Goal: Task Accomplishment & Management: Use online tool/utility

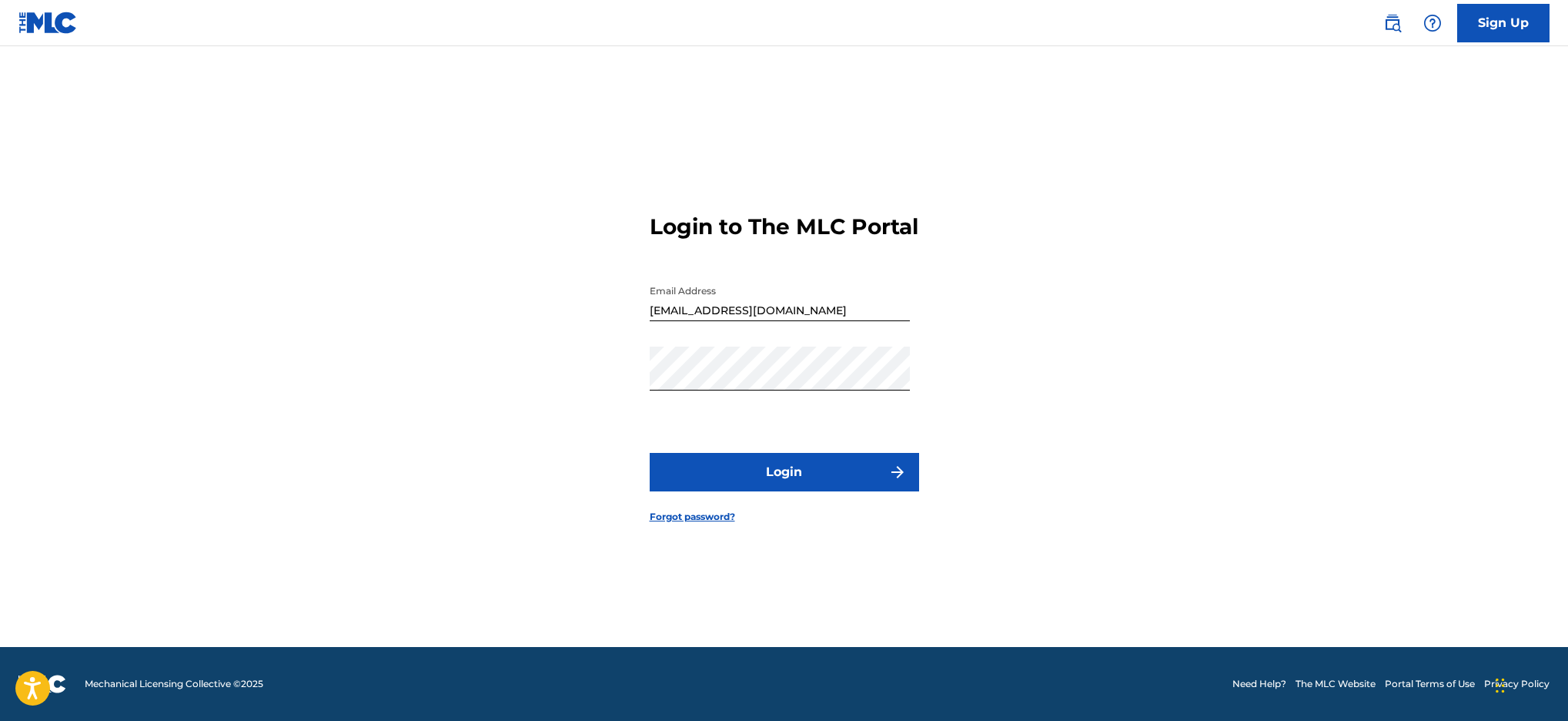
scroll to position [20, 0]
click at [694, 524] on link "Forgot password?" at bounding box center [692, 517] width 86 height 14
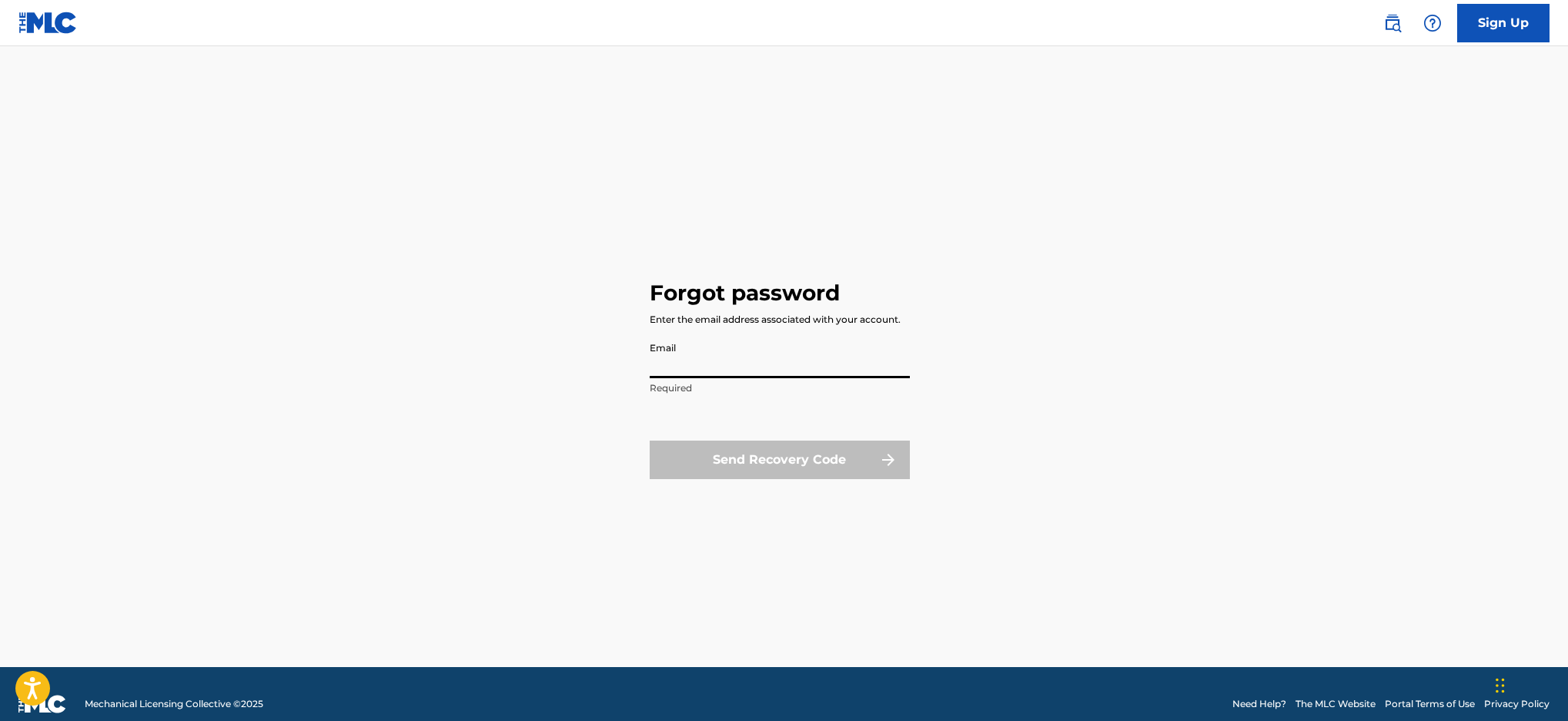
click at [694, 359] on input "Email" at bounding box center [780, 356] width 260 height 44
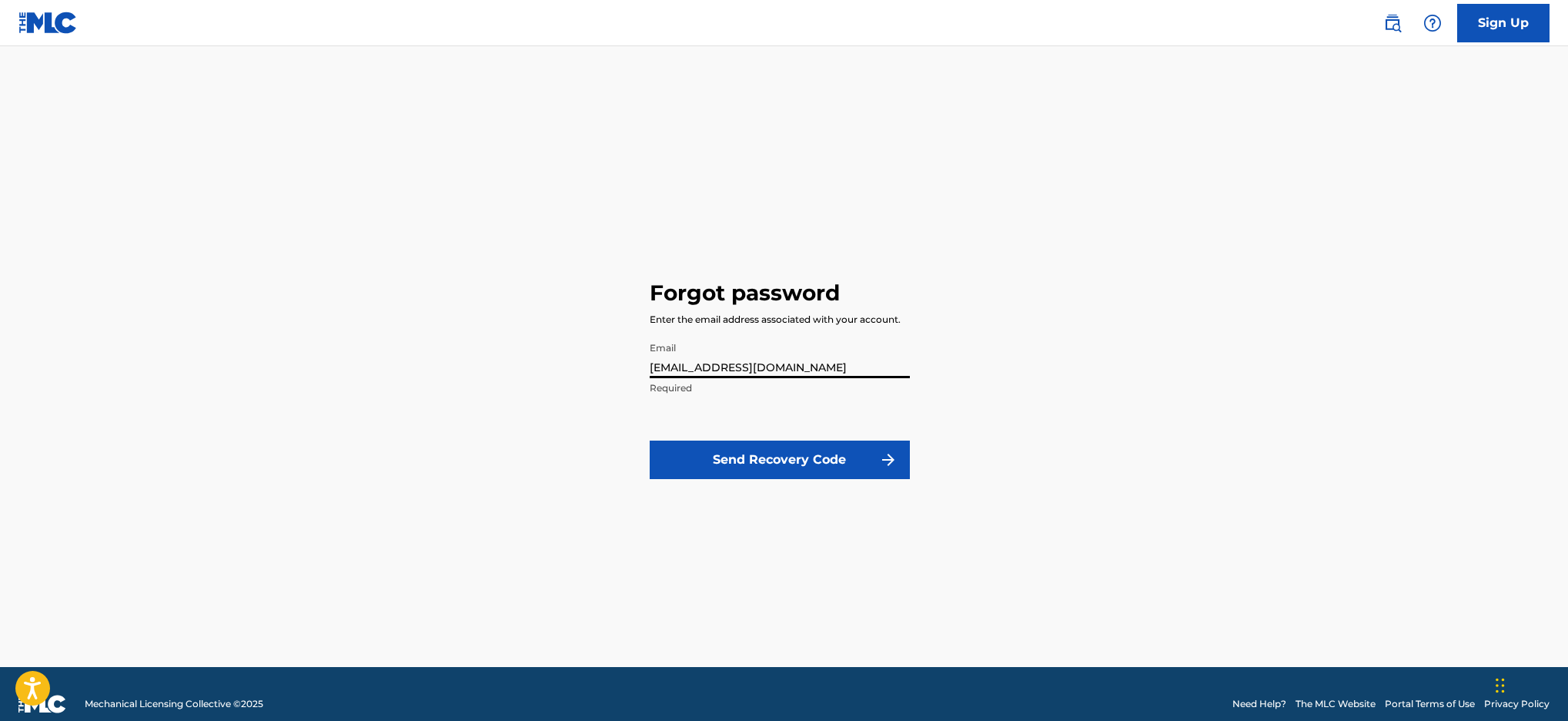
type input "[EMAIL_ADDRESS][DOMAIN_NAME]"
click at [758, 454] on button "Send Recovery Code" at bounding box center [780, 459] width 260 height 38
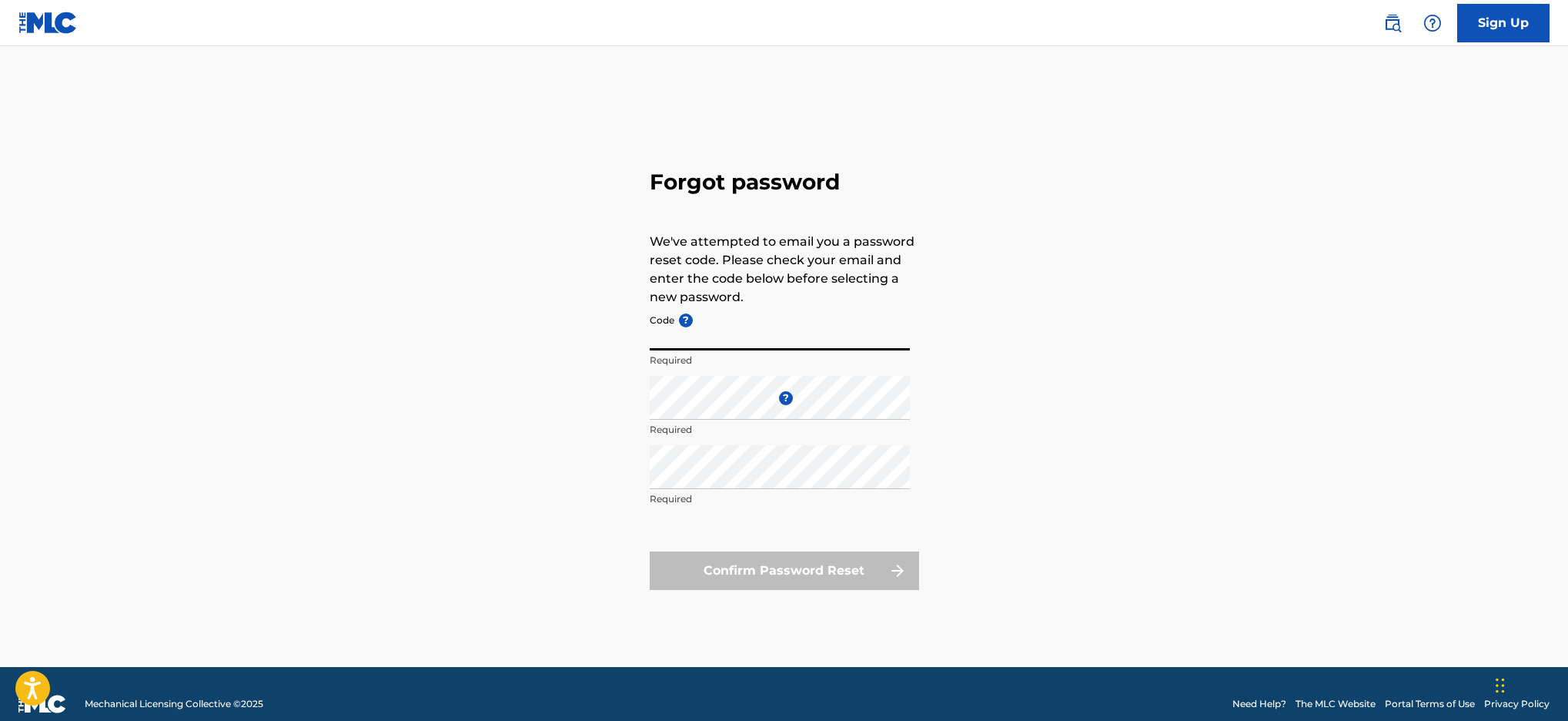
click at [714, 333] on input "Code ?" at bounding box center [780, 328] width 260 height 44
paste input "FP_a31790b6d8490a5461e27dc951c4"
type input "FP_a31790b6d8490a5461e27dc951c4"
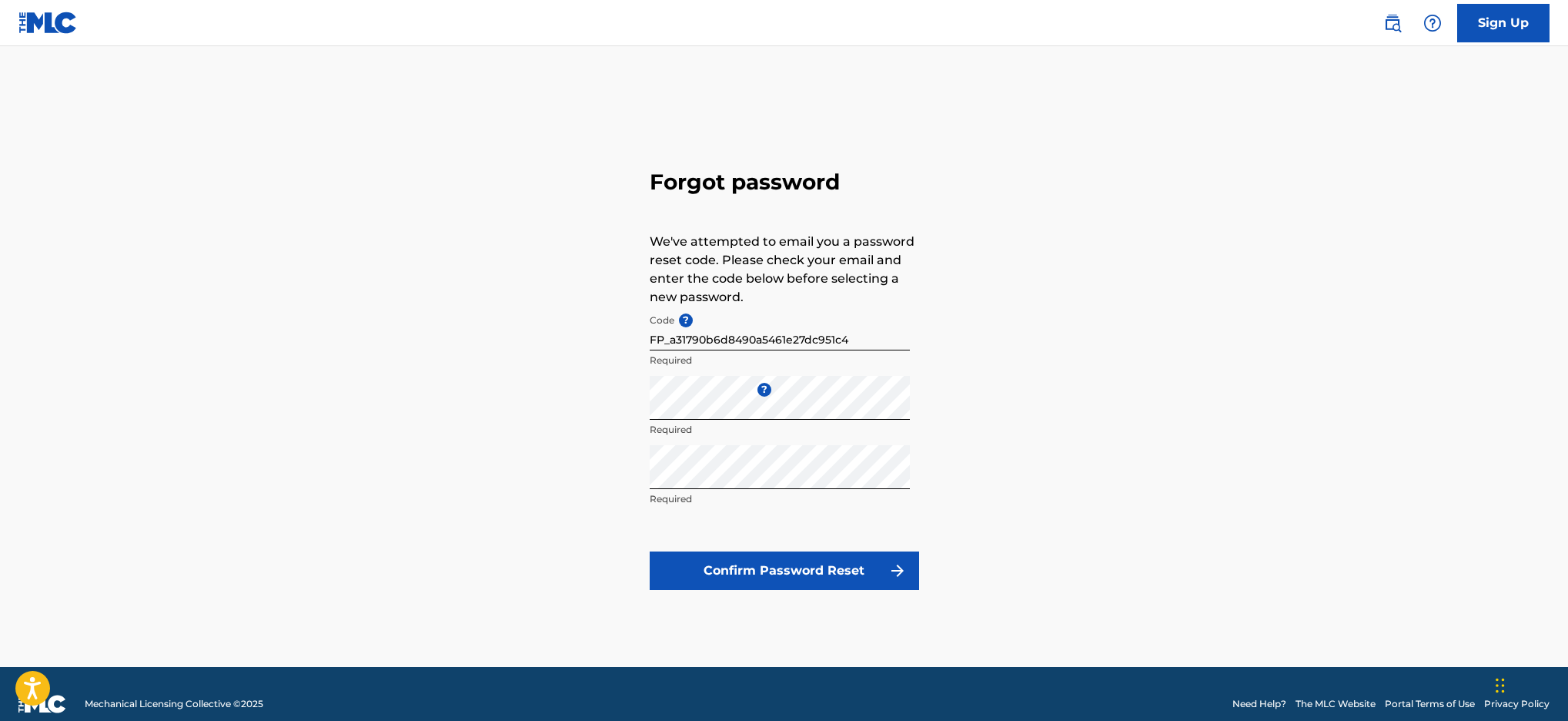
click at [748, 569] on button "Confirm Password Reset" at bounding box center [784, 570] width 270 height 38
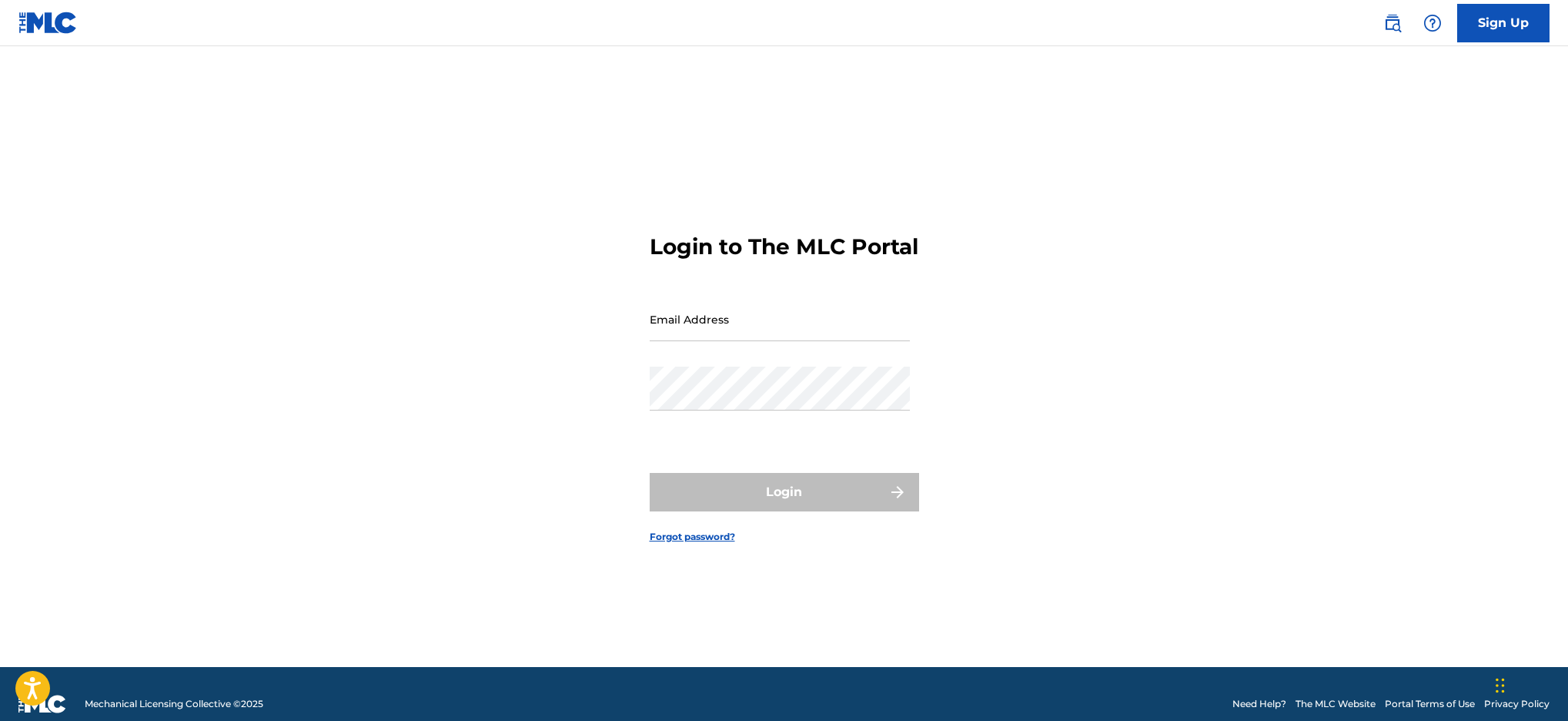
click at [934, 159] on div "Login to The MLC Portal Email Address Password Login Forgot password?" at bounding box center [784, 375] width 1078 height 582
click at [59, 22] on img at bounding box center [48, 23] width 59 height 23
click at [713, 334] on input "Email Address" at bounding box center [780, 319] width 260 height 44
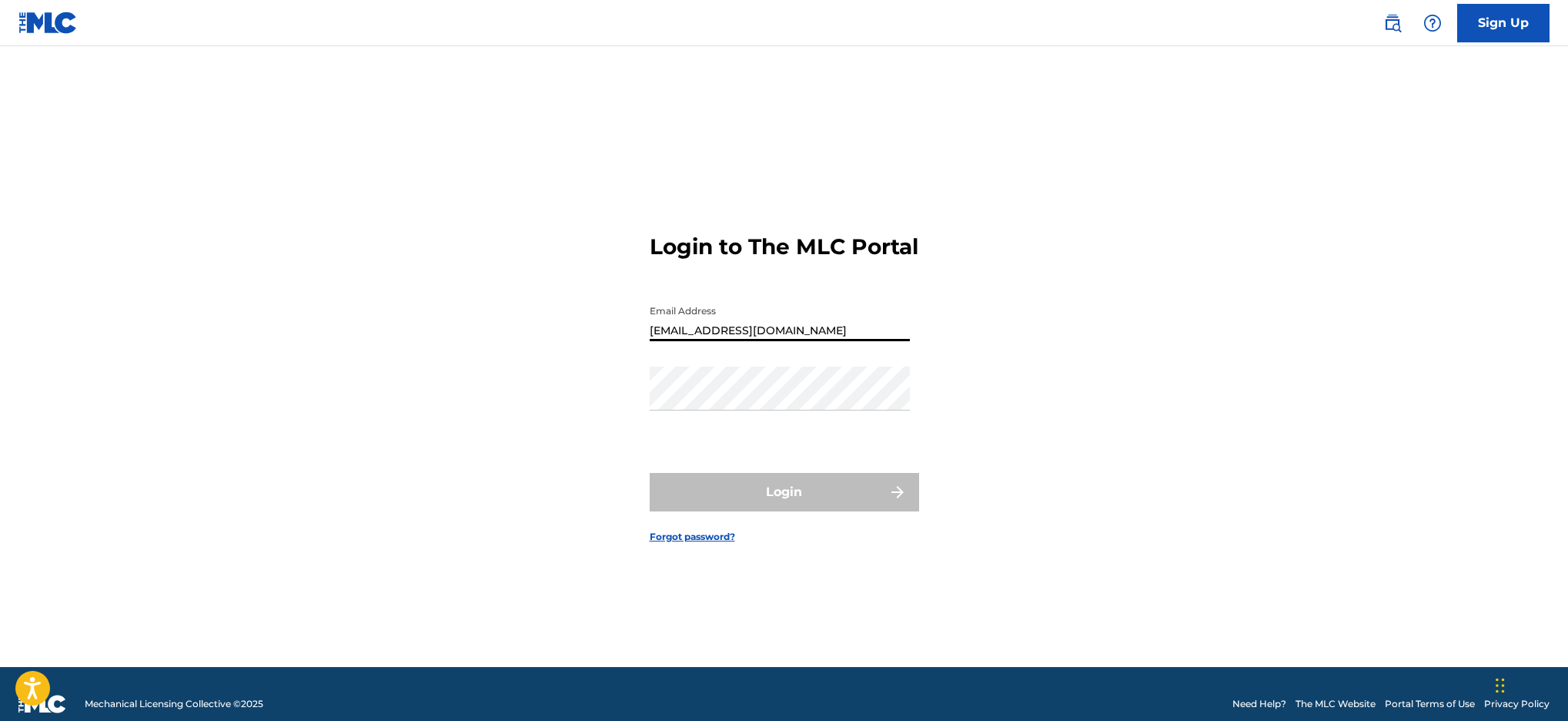
type input "[EMAIL_ADDRESS][DOMAIN_NAME]"
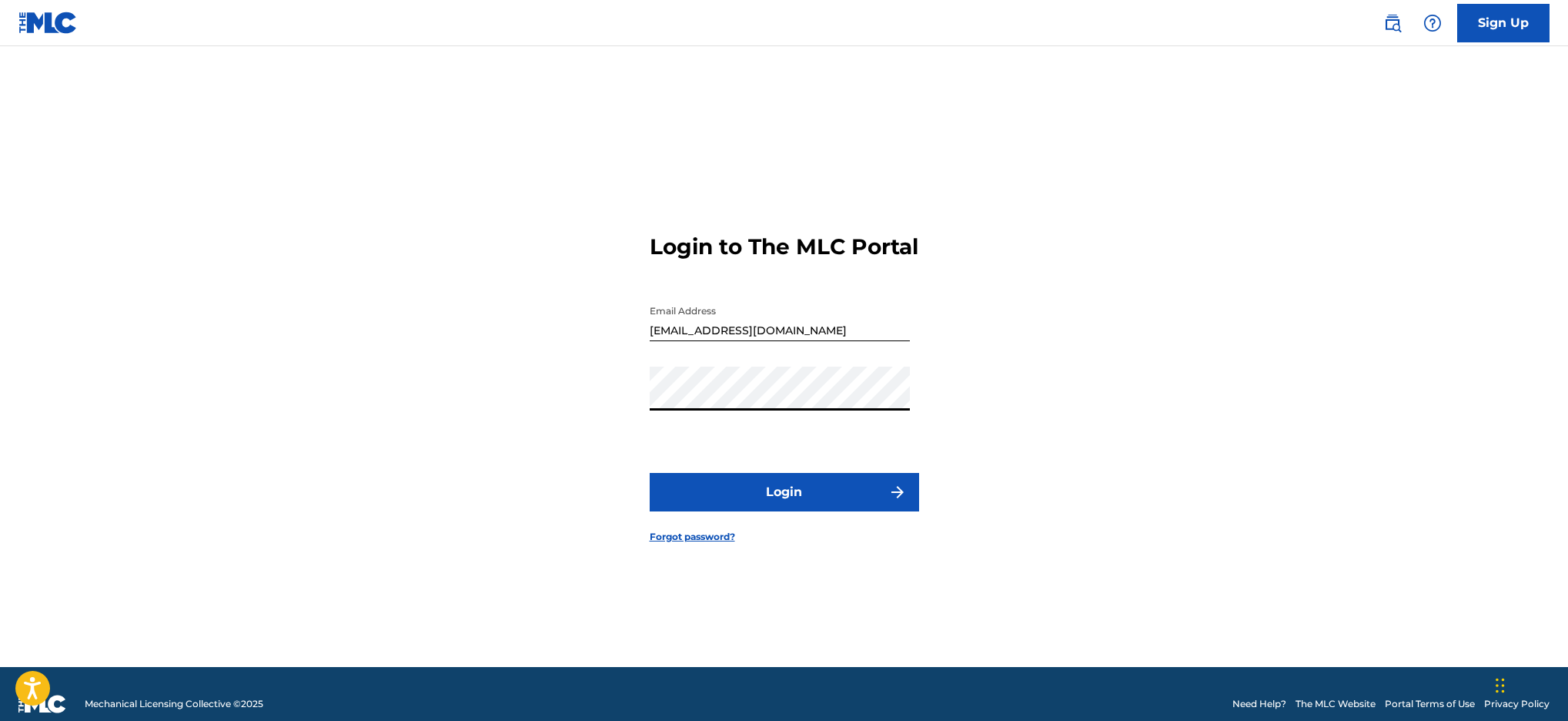
click at [790, 504] on button "Login" at bounding box center [784, 492] width 270 height 38
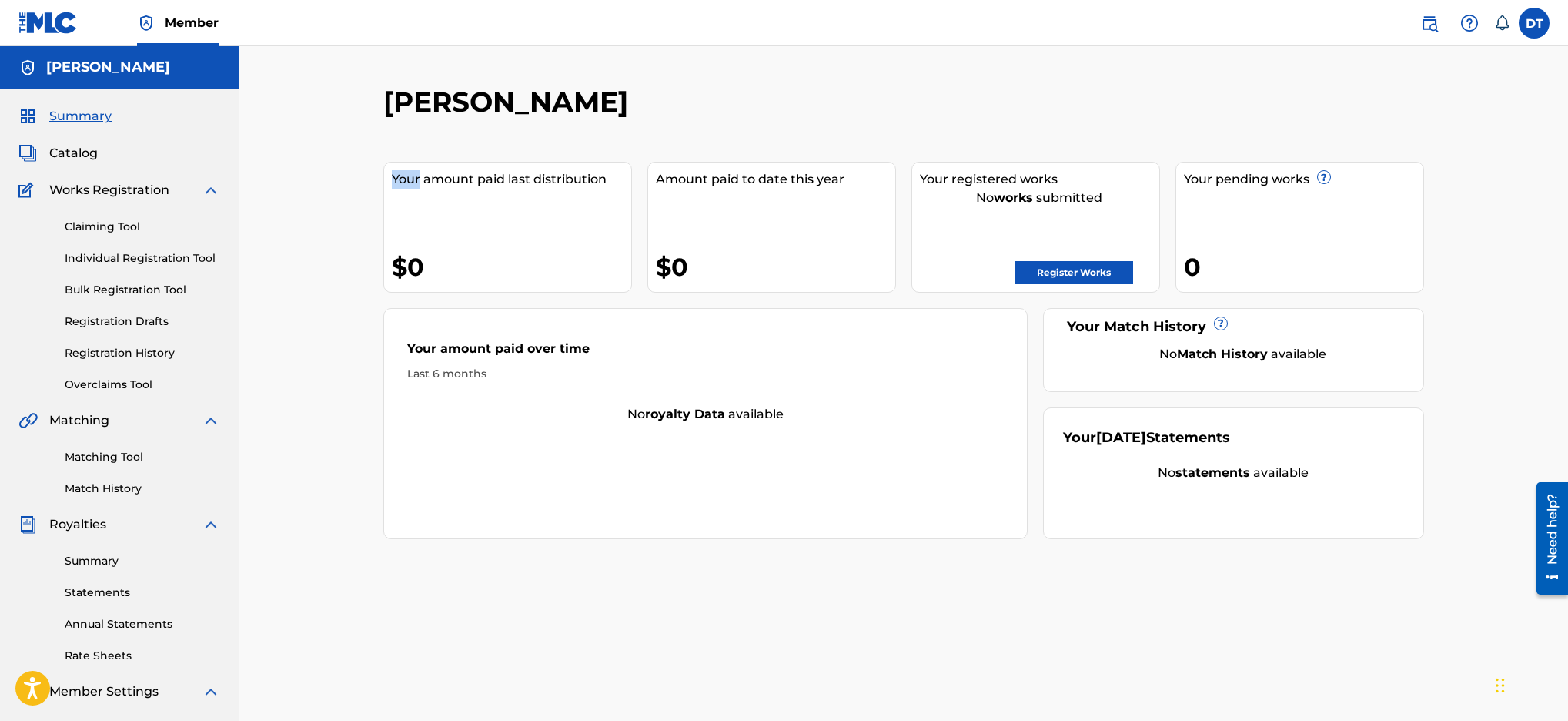
click at [499, 164] on div "Your amount paid last distribution $0" at bounding box center [508, 227] width 249 height 131
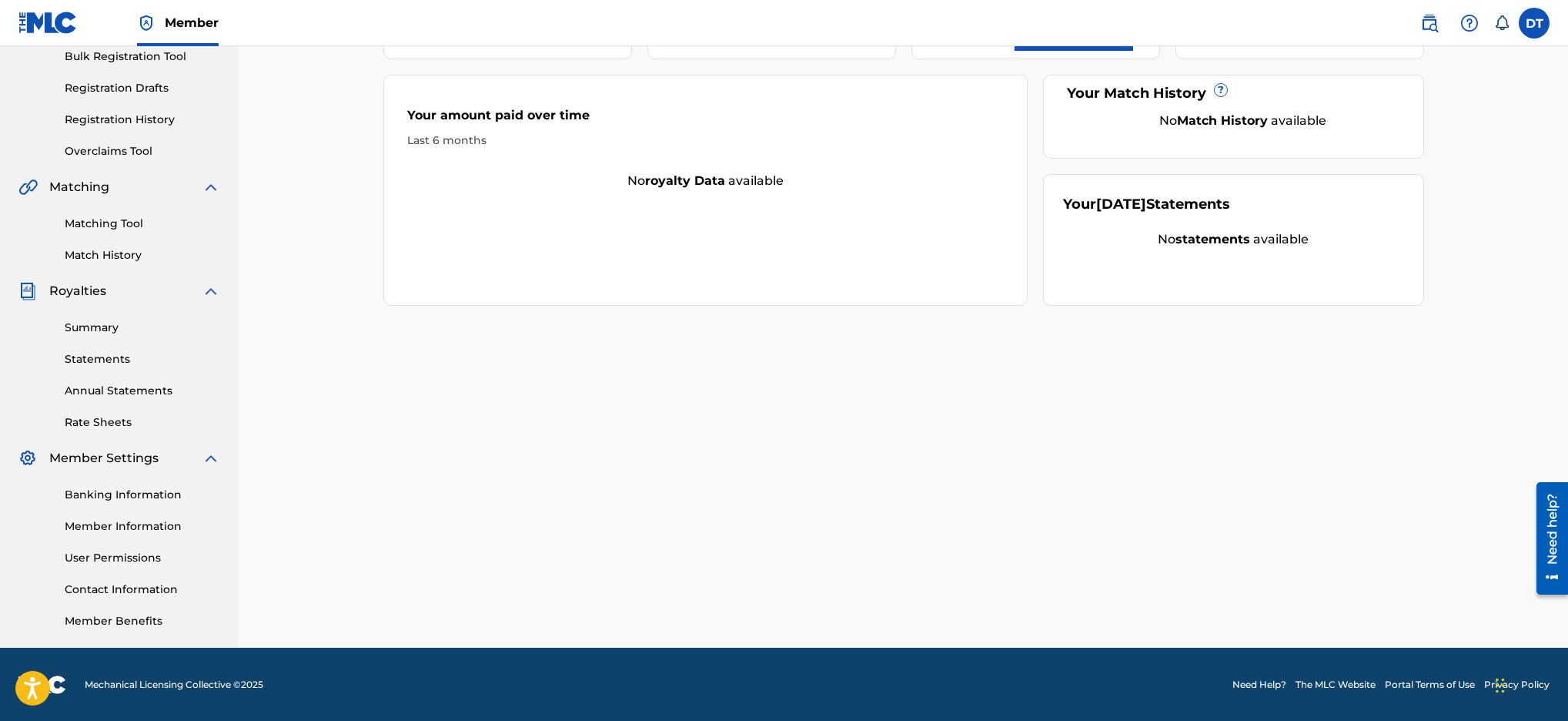
scroll to position [98, 0]
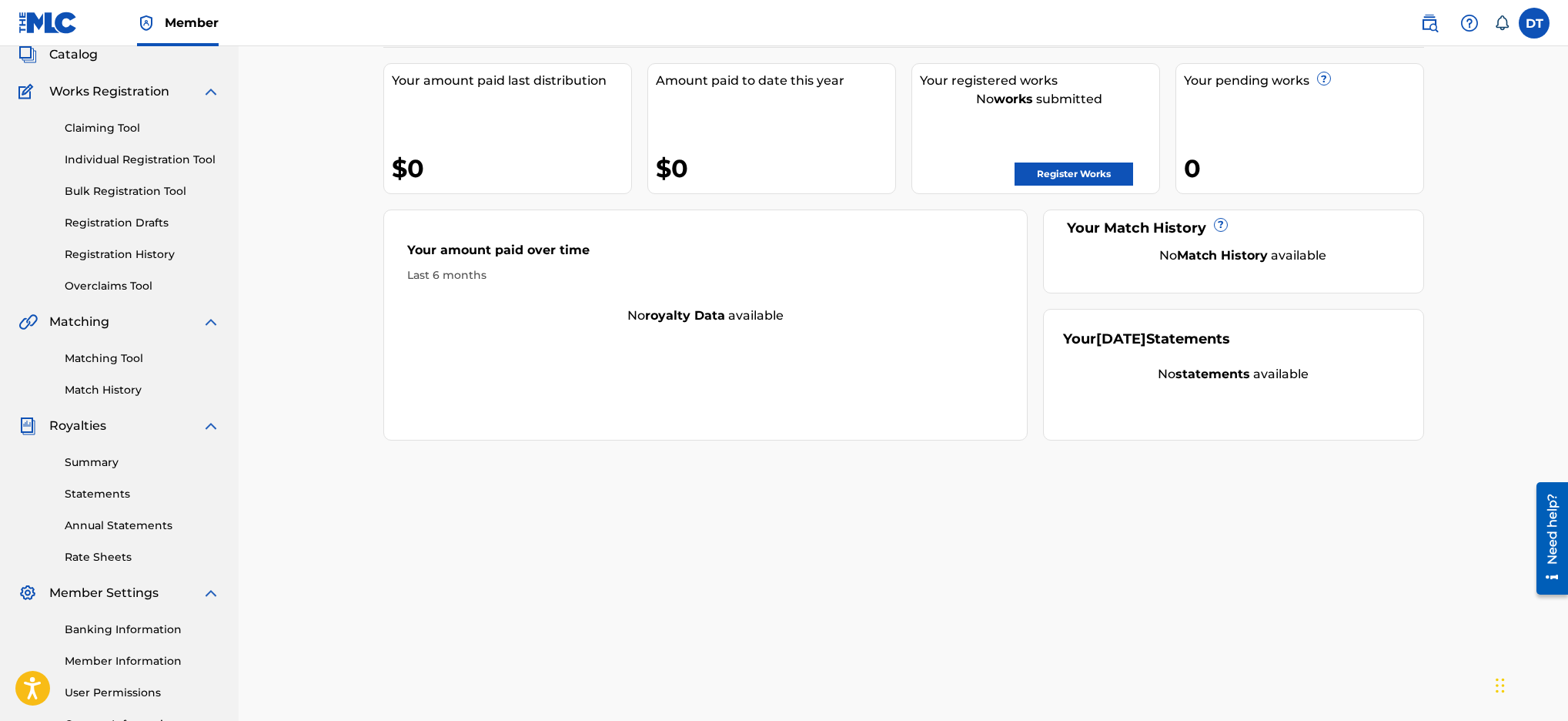
click at [920, 509] on div "[PERSON_NAME] Your amount paid last distribution $0 Amount paid to date this ye…" at bounding box center [904, 384] width 1078 height 797
click at [1062, 171] on link "Register Works" at bounding box center [1074, 173] width 118 height 23
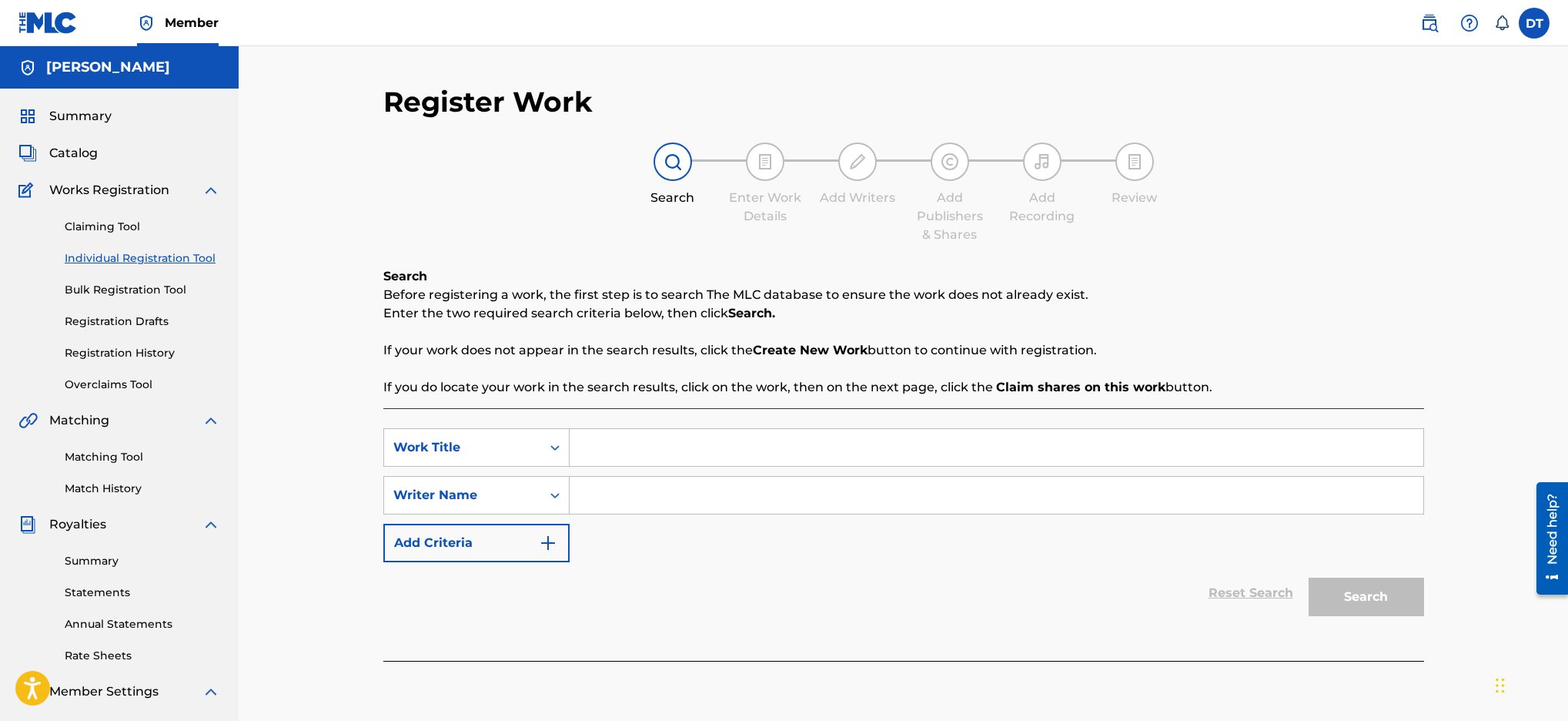
click at [600, 451] on input "Search Form" at bounding box center [996, 448] width 853 height 37
type input "Boku No Hana"
click at [638, 497] on input "Search Form" at bounding box center [996, 495] width 853 height 37
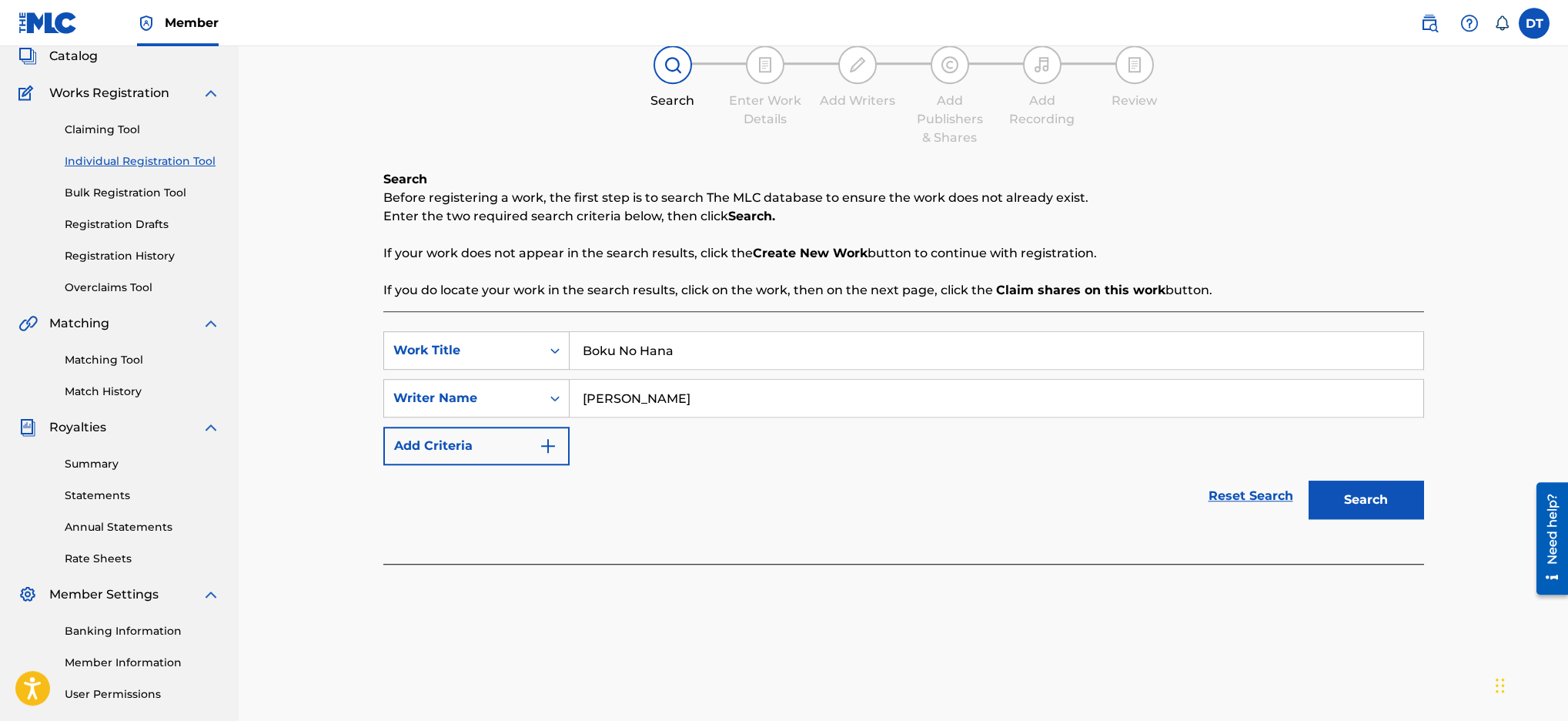
scroll to position [111, 0]
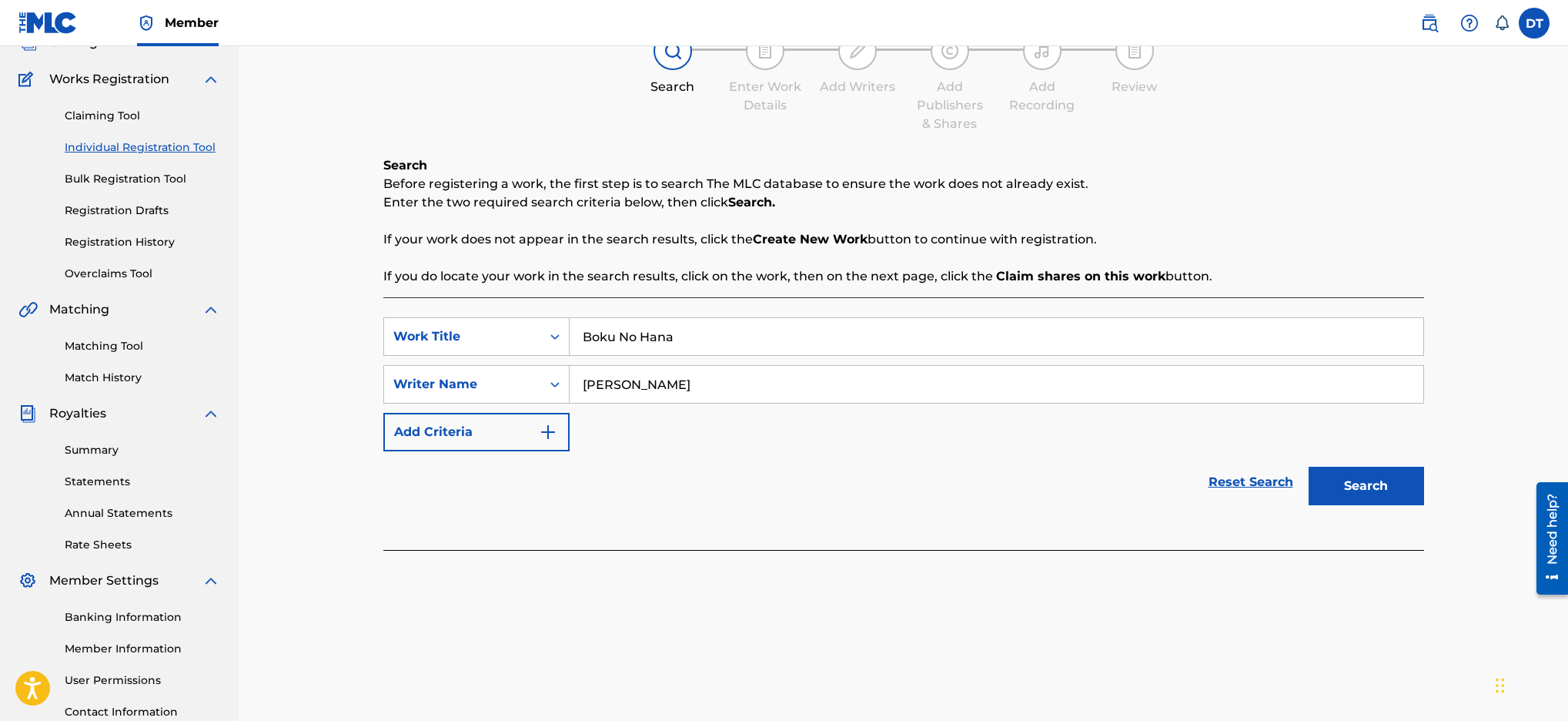
type input "[PERSON_NAME]"
click at [1369, 491] on button "Search" at bounding box center [1366, 486] width 115 height 38
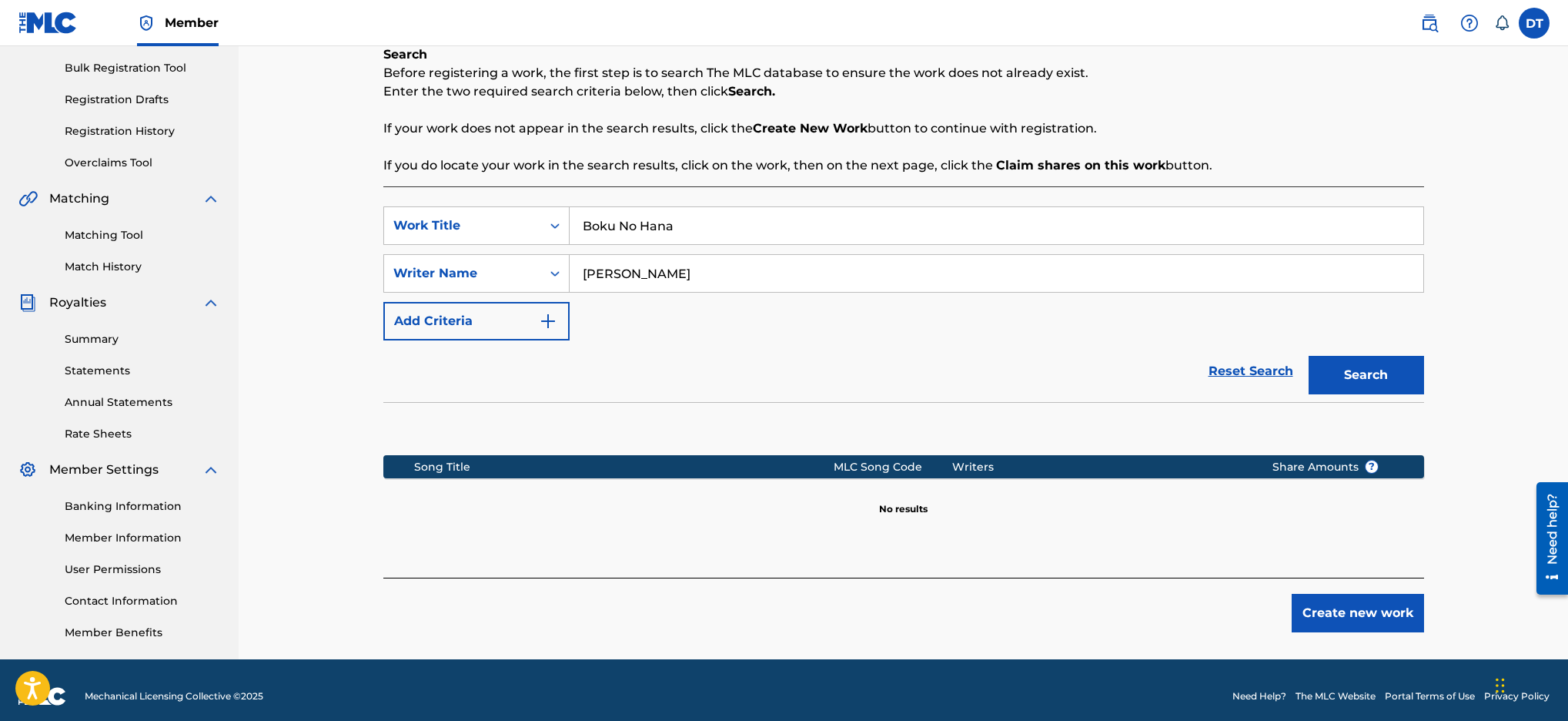
scroll to position [161, 0]
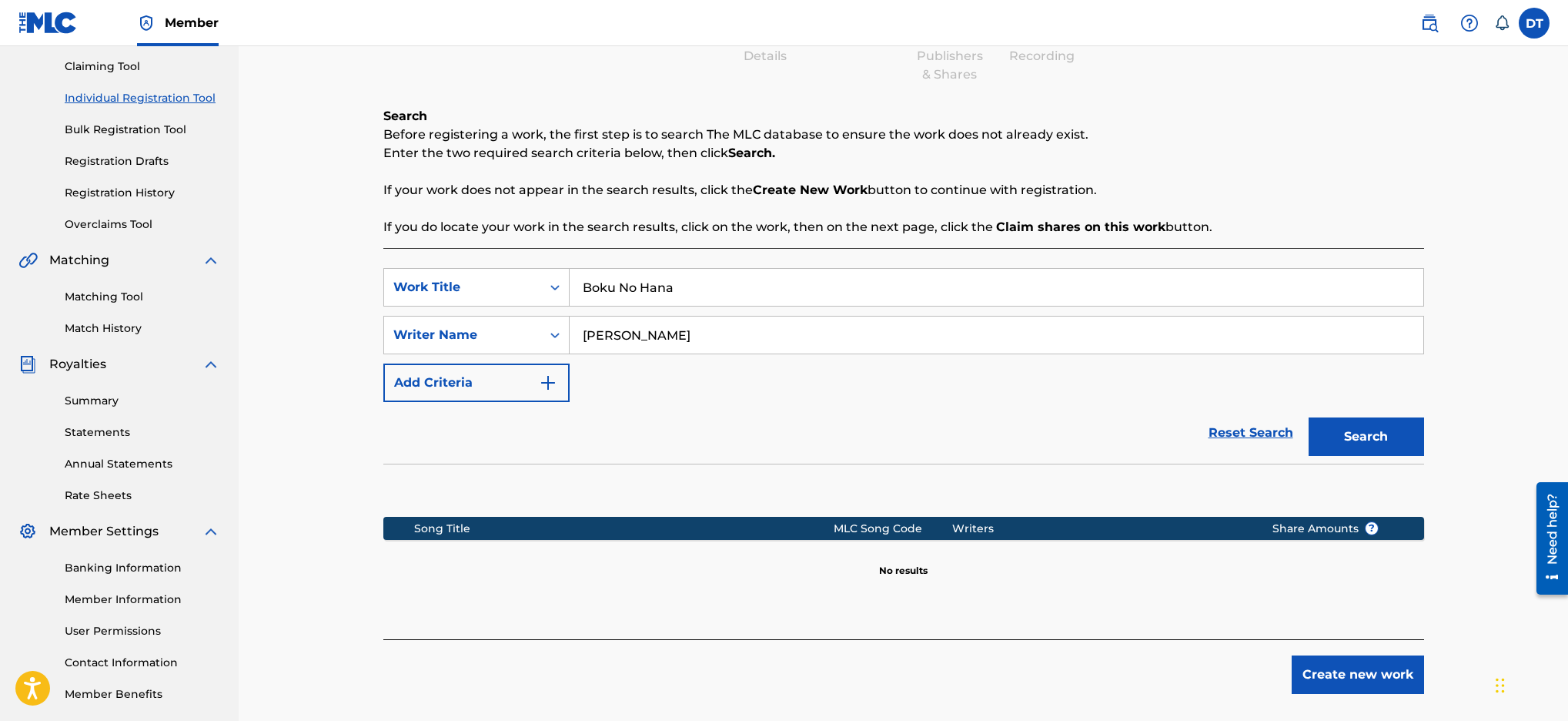
click at [550, 379] on img "Search Form" at bounding box center [548, 382] width 19 height 19
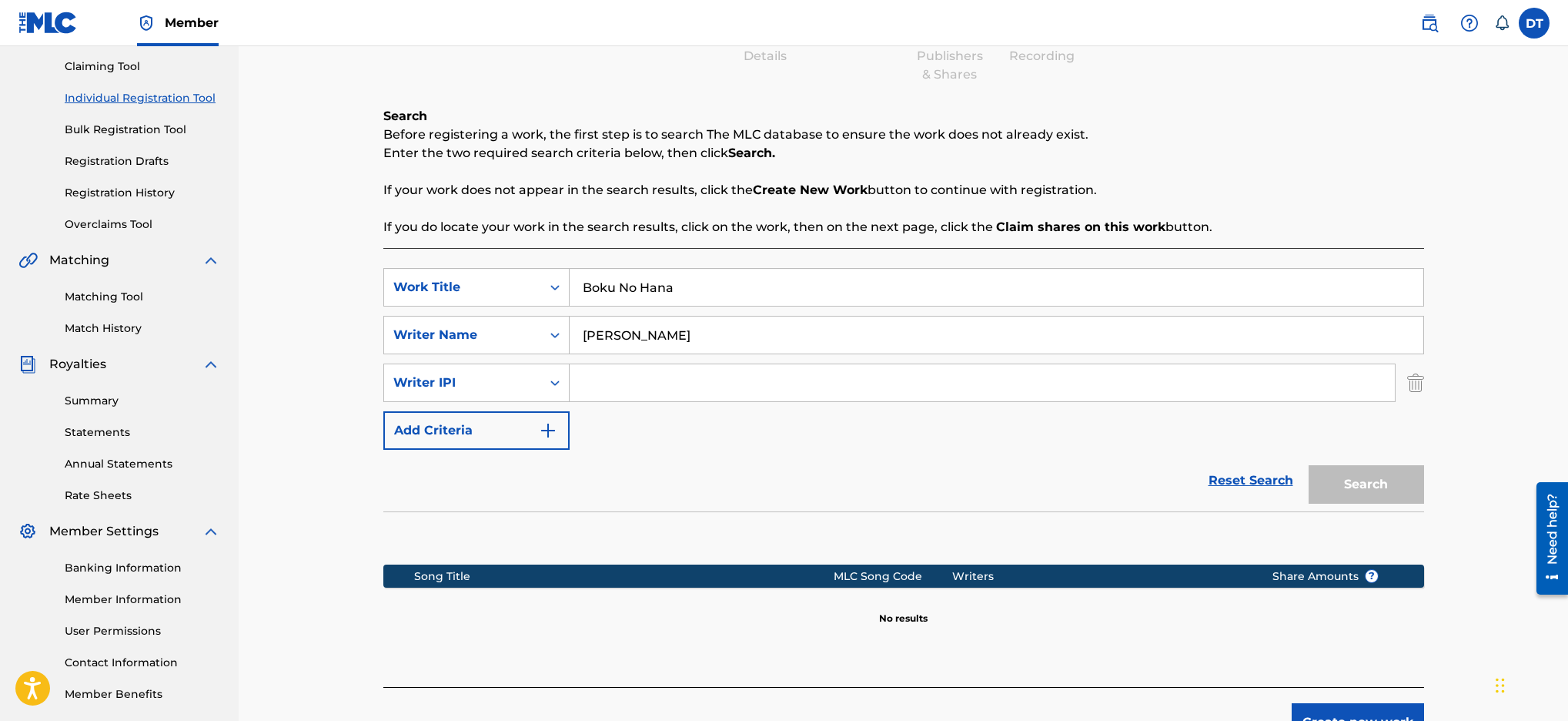
click at [653, 380] on input "Search Form" at bounding box center [982, 383] width 826 height 37
paste input "00142017714"
type input "00142017714"
click at [548, 429] on img "Search Form" at bounding box center [548, 430] width 19 height 19
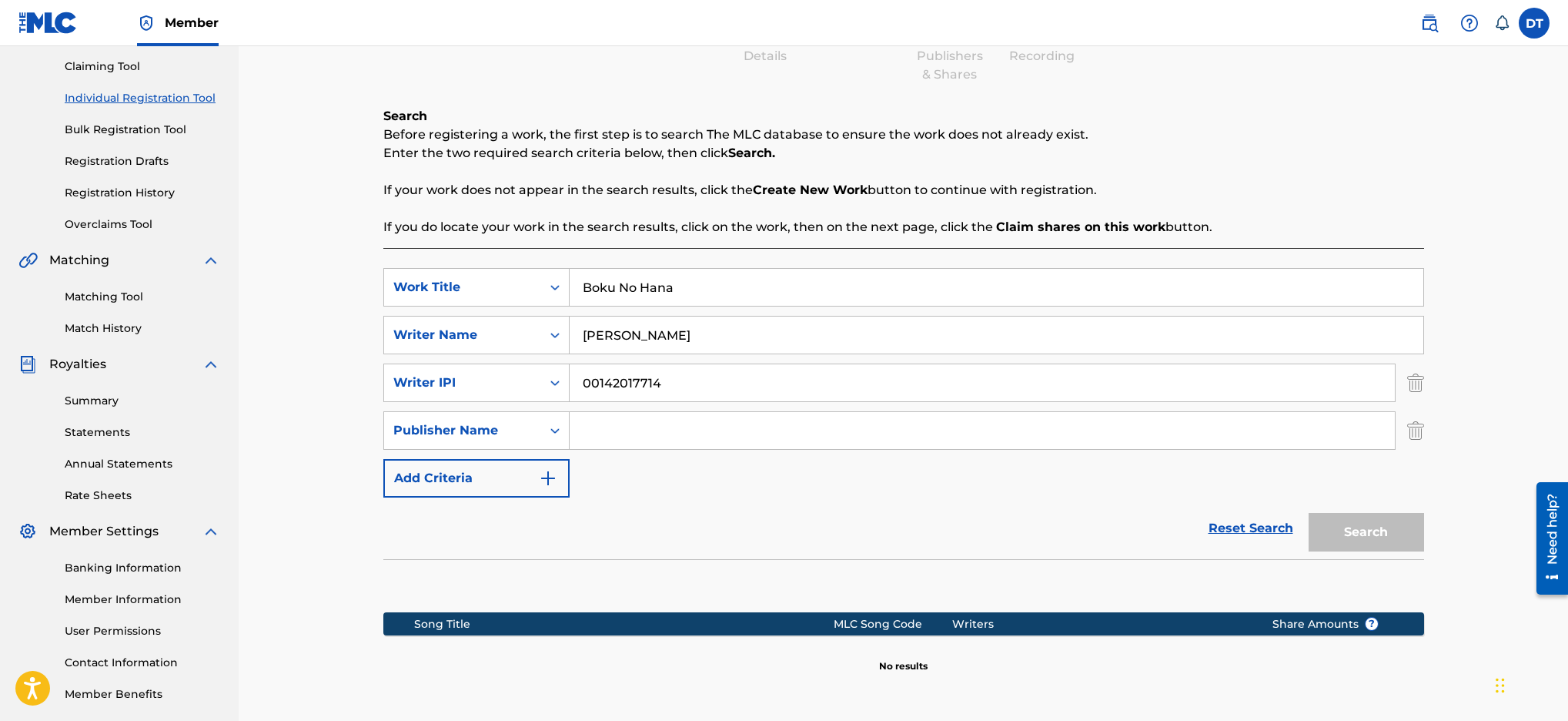
click at [615, 429] on input "Search Form" at bounding box center [982, 430] width 826 height 37
paste input "SEARCH PRODUCTIONS MUSIC CO 308477"
type input "SEARCH PRODUCTIONS MUSIC CO 308477"
click at [551, 483] on img "Search Form" at bounding box center [548, 478] width 19 height 19
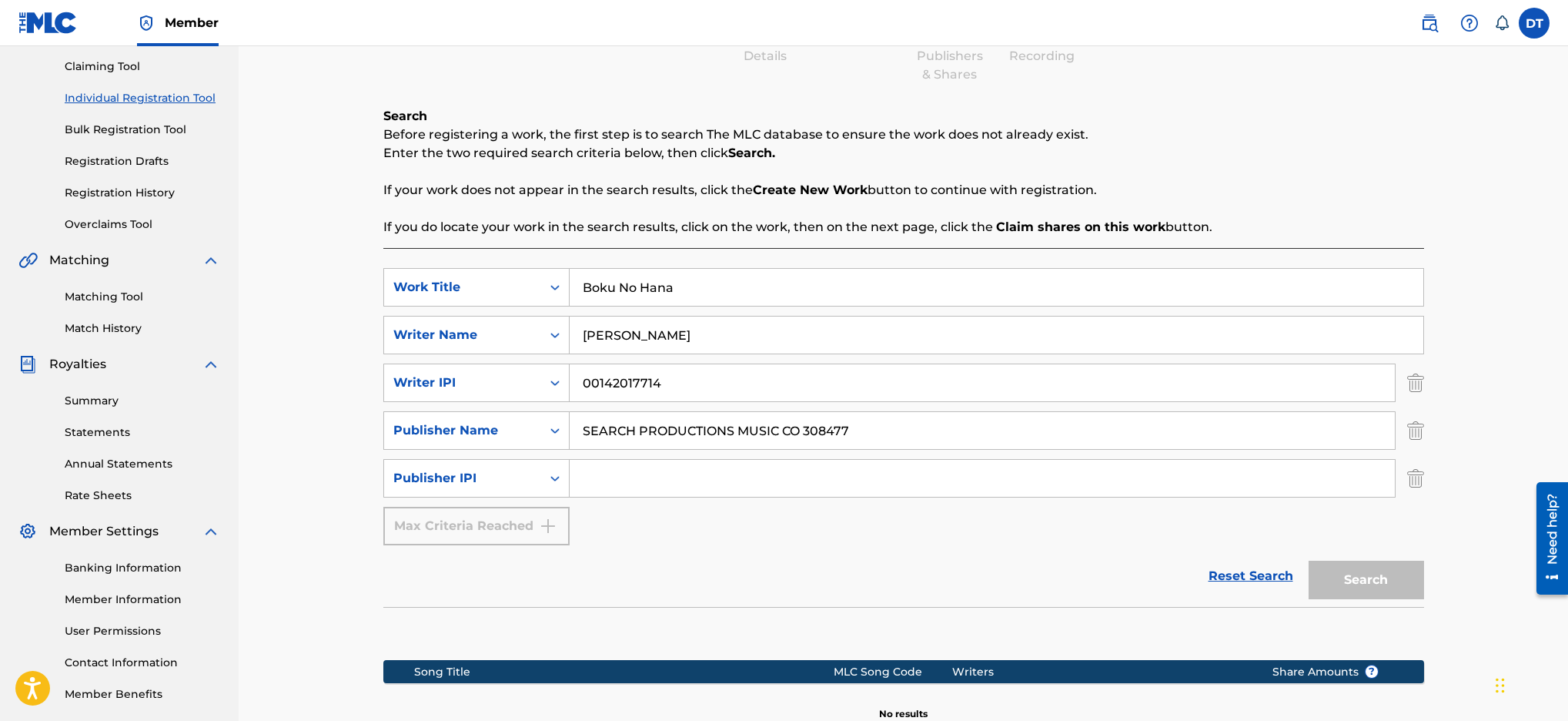
drag, startPoint x: 616, startPoint y: 473, endPoint x: 580, endPoint y: 380, distance: 99.7
drag, startPoint x: 666, startPoint y: 381, endPoint x: 585, endPoint y: 384, distance: 81.1
click at [585, 384] on input "00142017714" at bounding box center [982, 383] width 826 height 37
click at [619, 480] on input "Search Form" at bounding box center [982, 479] width 826 height 37
paste input "00142017714"
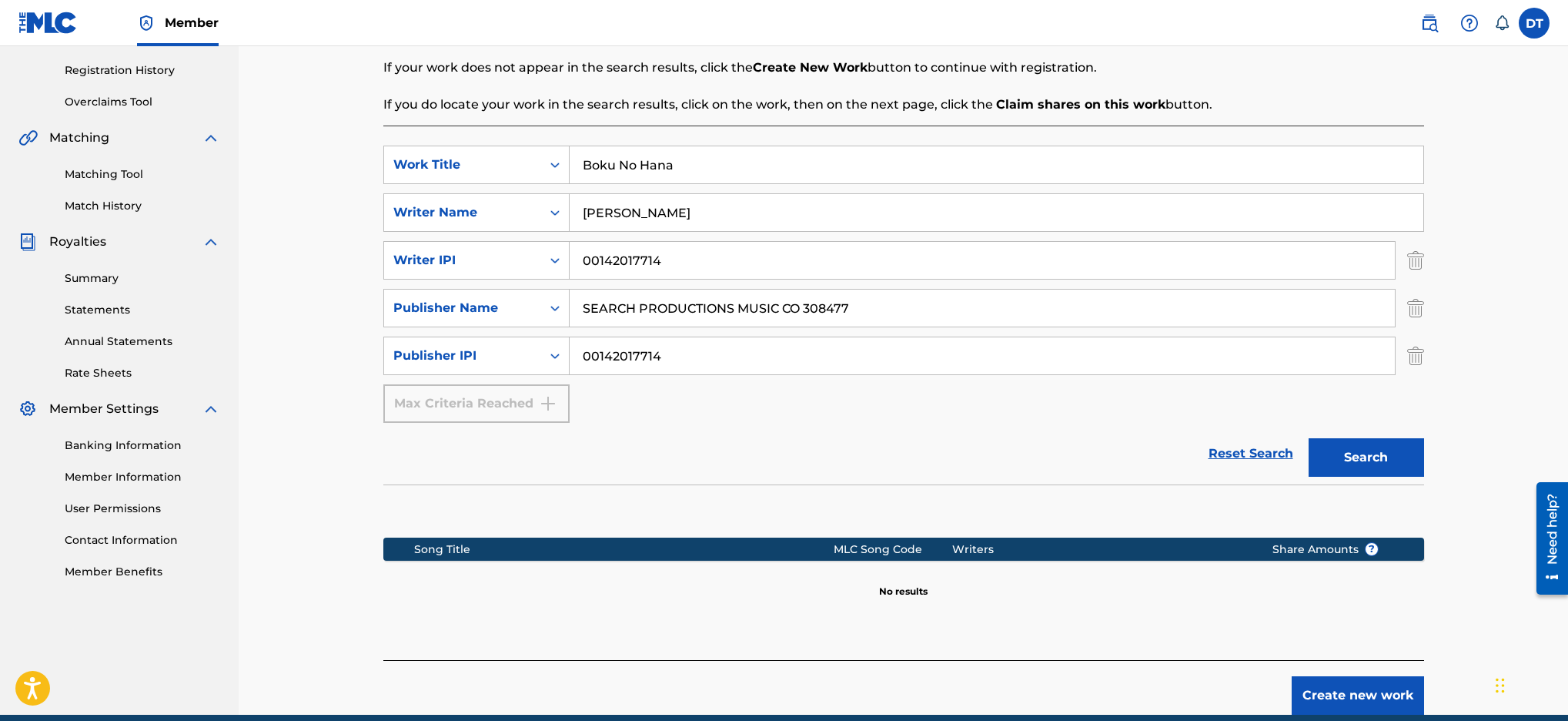
scroll to position [351, 0]
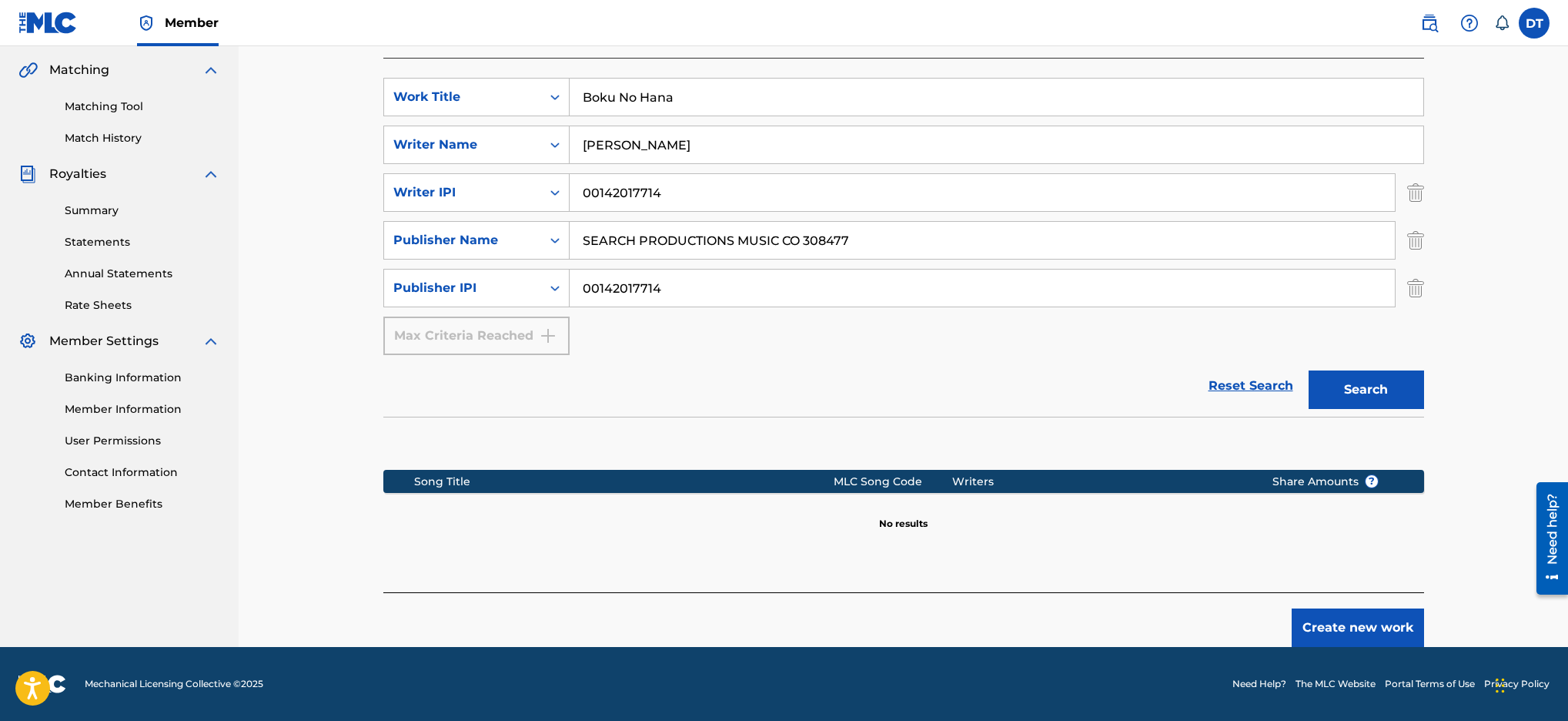
type input "00142017714"
click at [1364, 391] on button "Search" at bounding box center [1366, 389] width 115 height 38
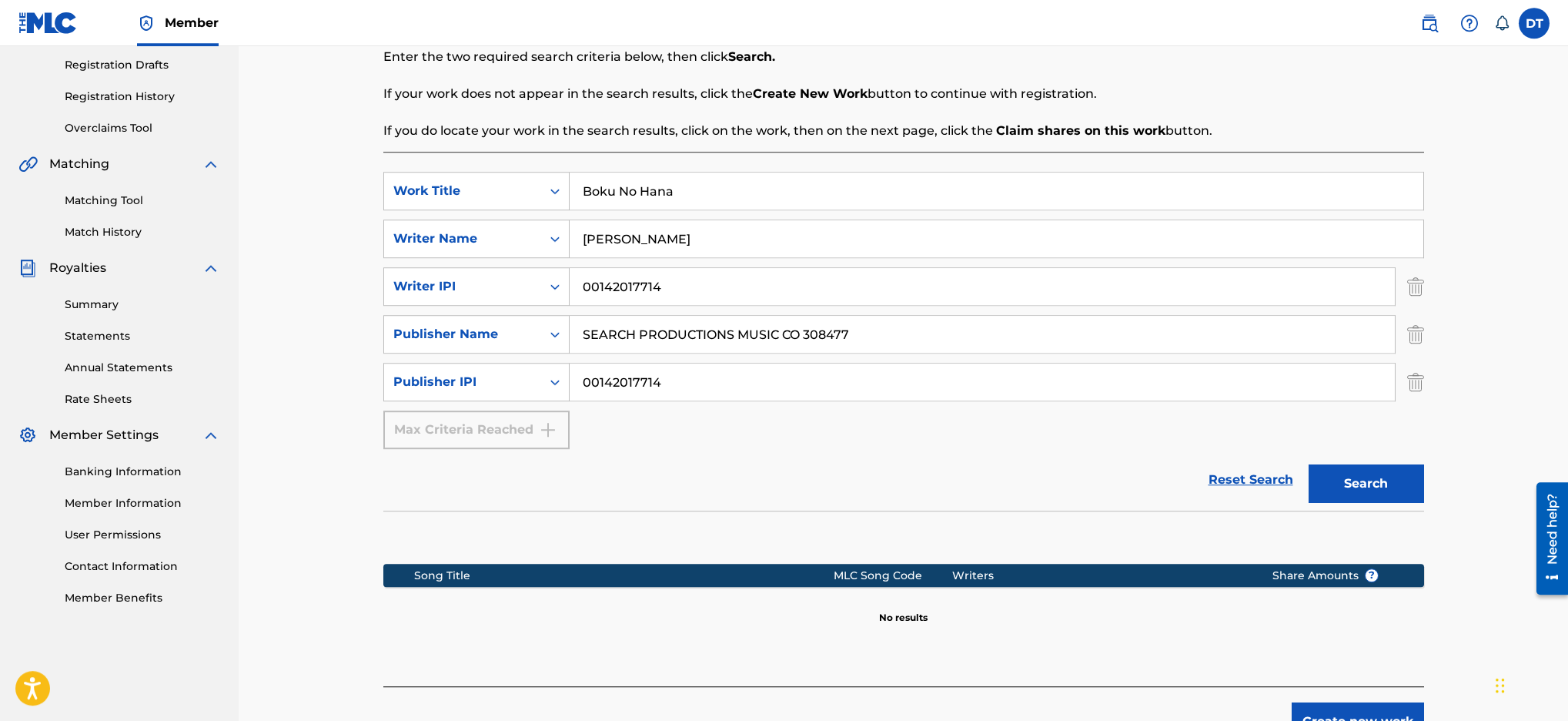
scroll to position [37, 0]
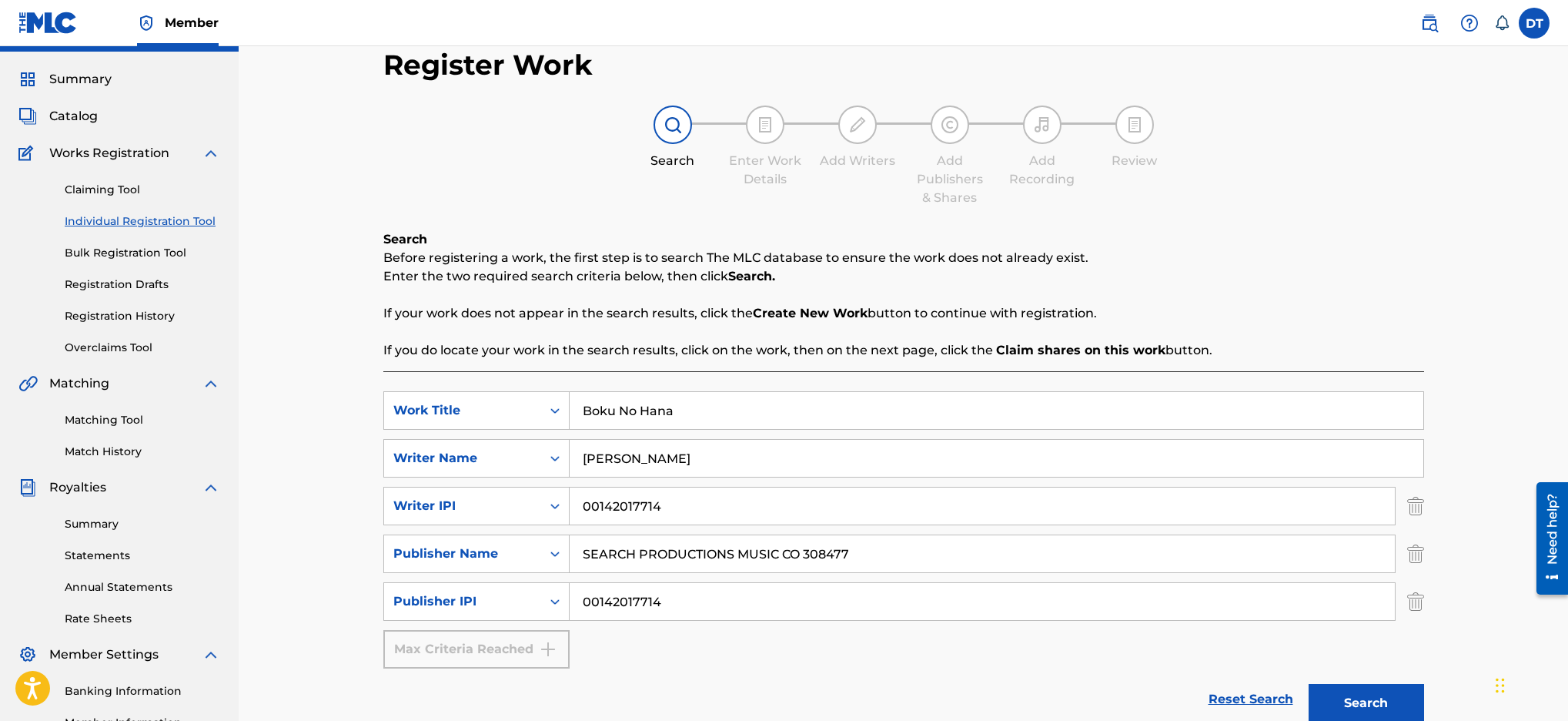
click at [115, 316] on link "Registration History" at bounding box center [143, 316] width 156 height 16
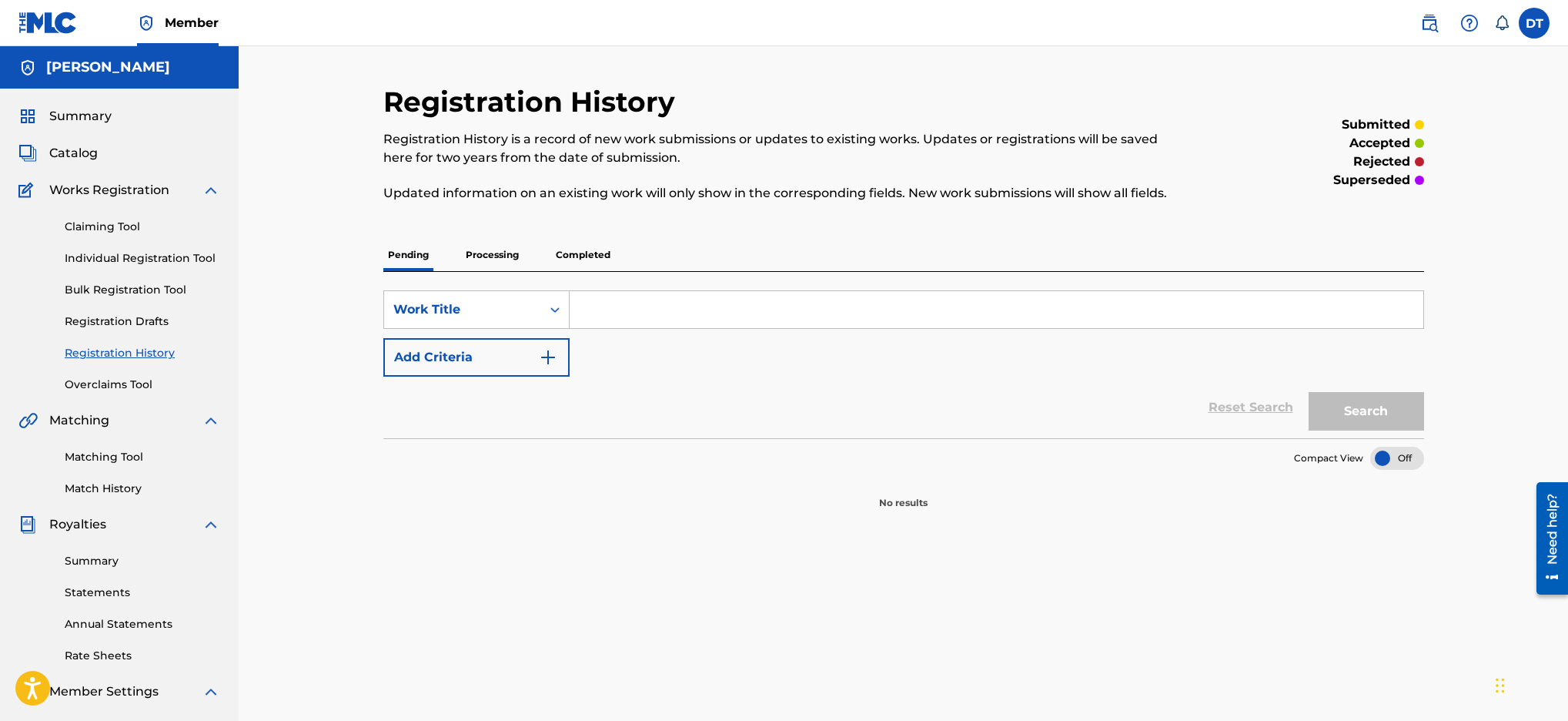
click at [104, 454] on link "Matching Tool" at bounding box center [143, 457] width 156 height 16
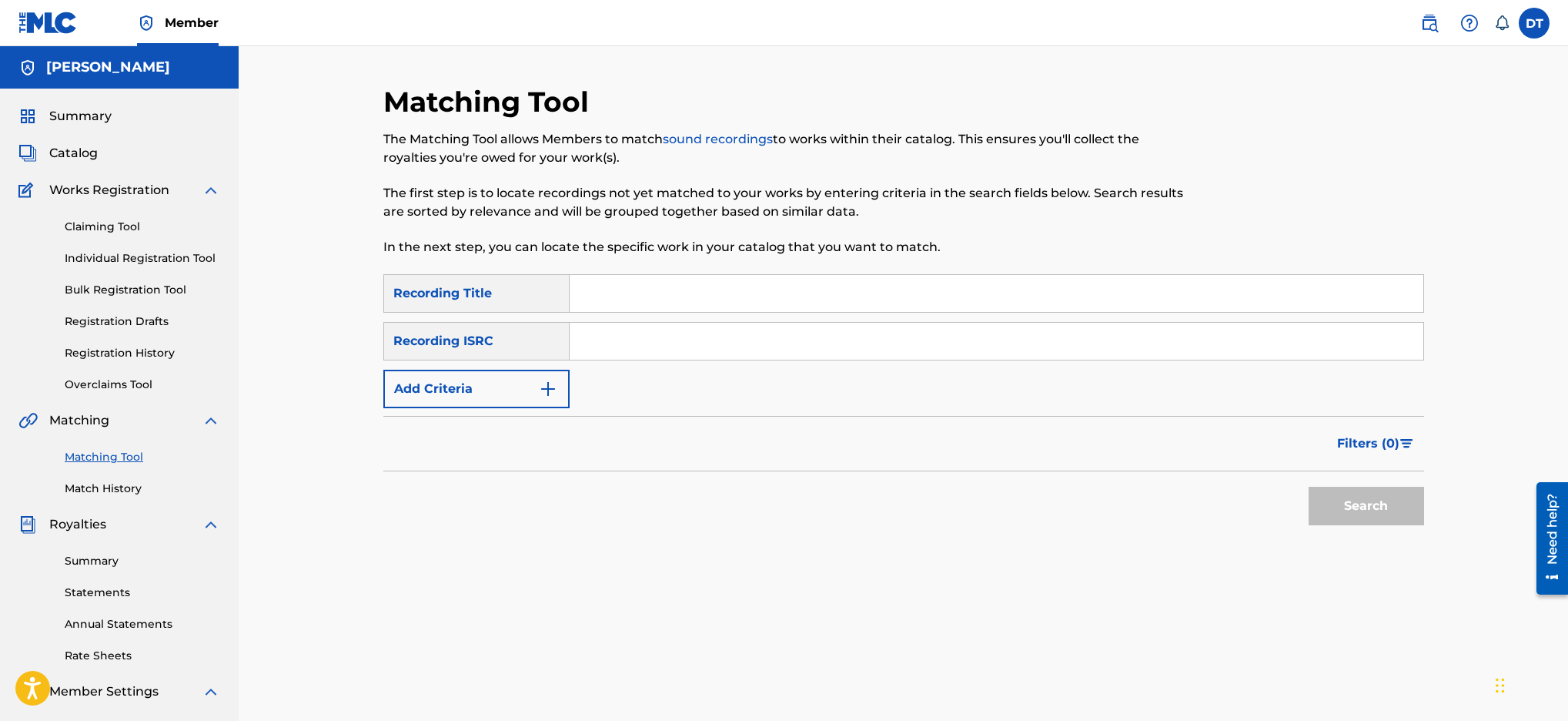
click at [621, 297] on input "Search Form" at bounding box center [996, 294] width 853 height 37
type input "I can't help but love"
click at [631, 334] on input "Search Form" at bounding box center [996, 342] width 853 height 37
paste input "UST8K1833242"
type input "UST8K1833242"
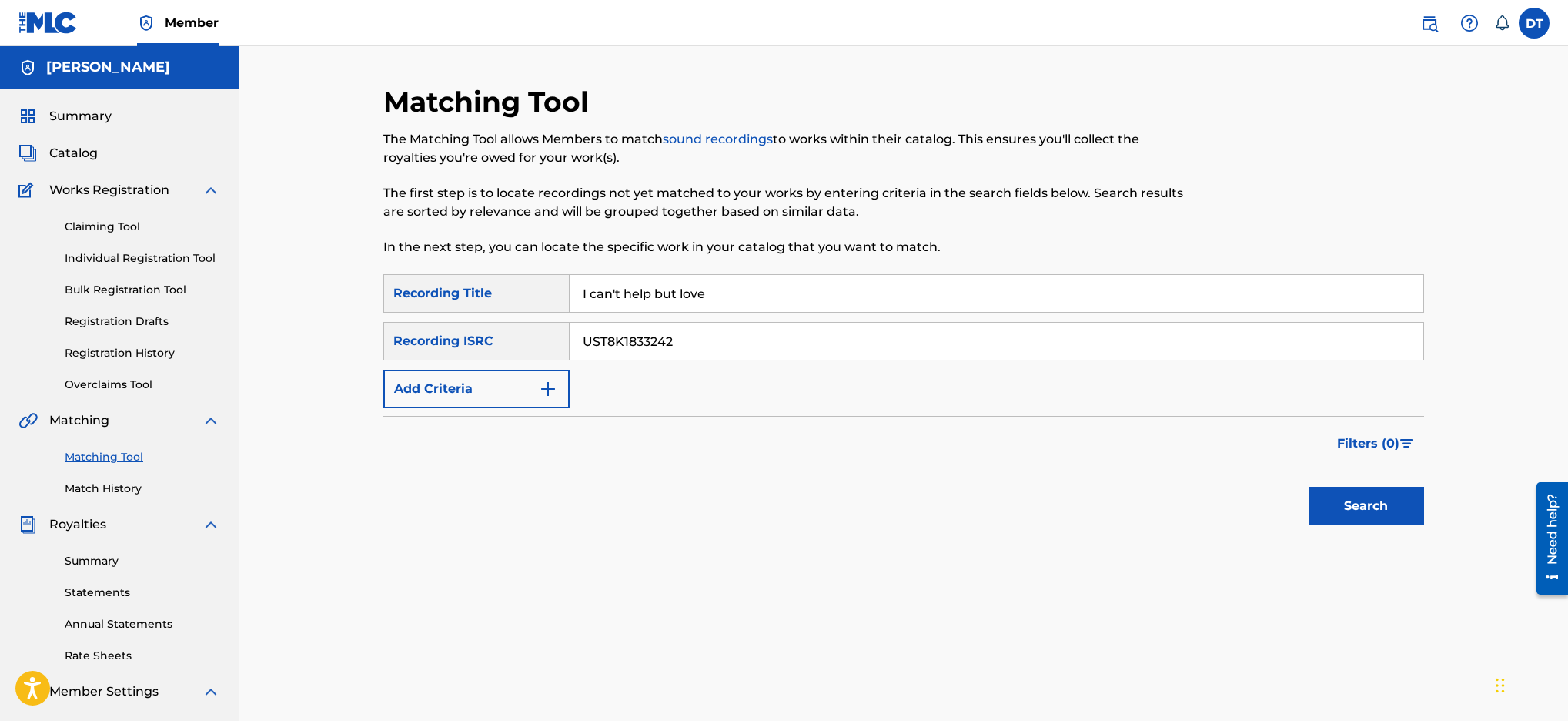
click at [1367, 506] on button "Search" at bounding box center [1366, 505] width 115 height 38
click at [1367, 506] on div "Search" at bounding box center [1362, 502] width 123 height 62
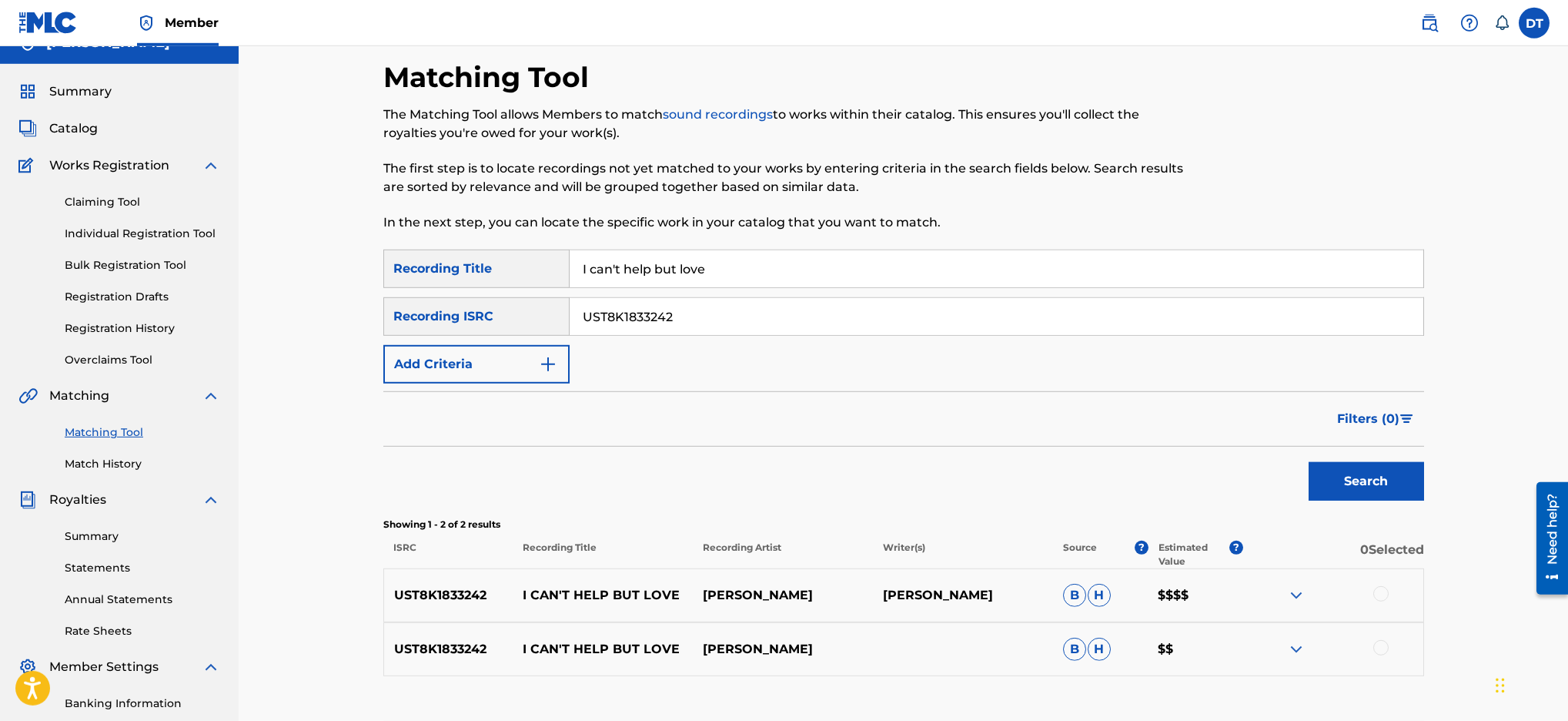
scroll to position [136, 0]
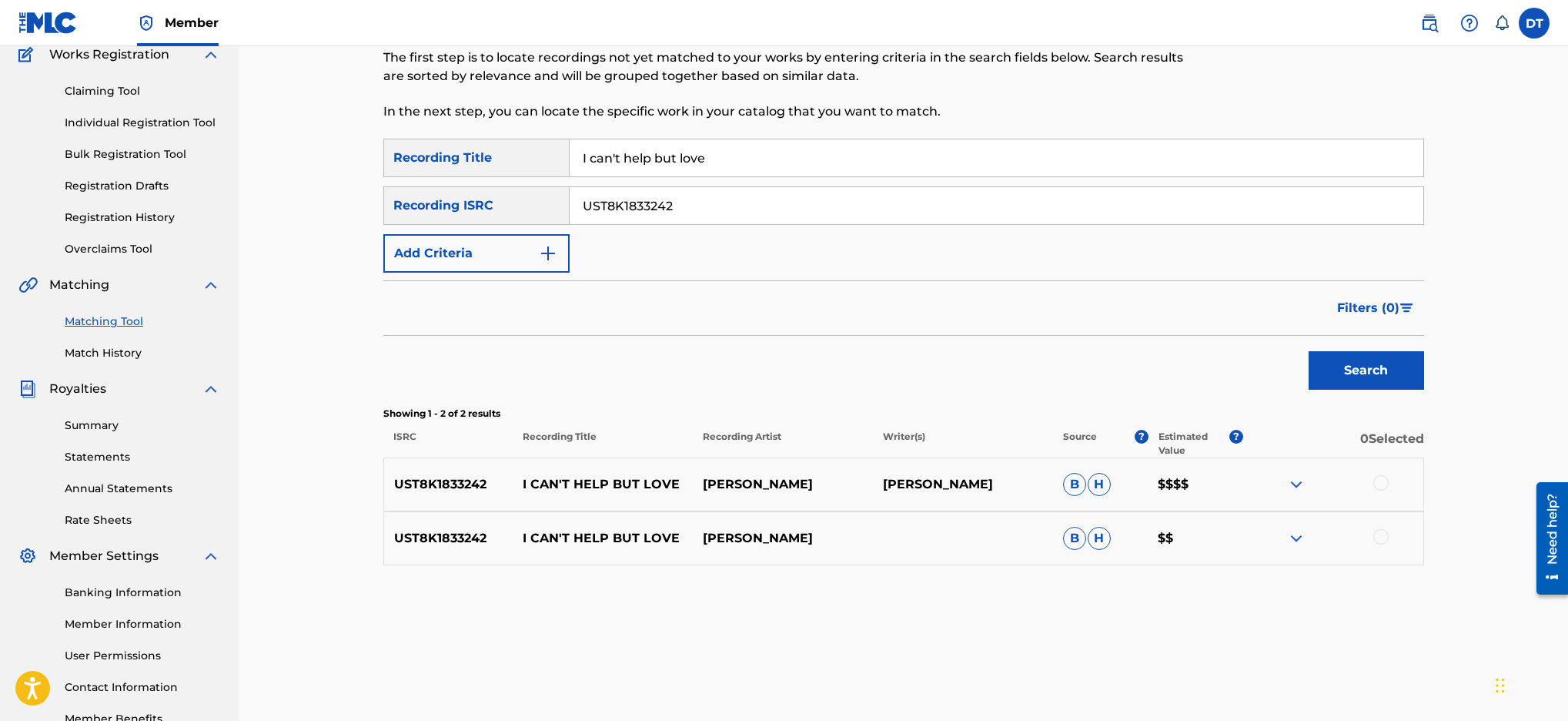
click at [1299, 490] on img at bounding box center [1296, 485] width 19 height 19
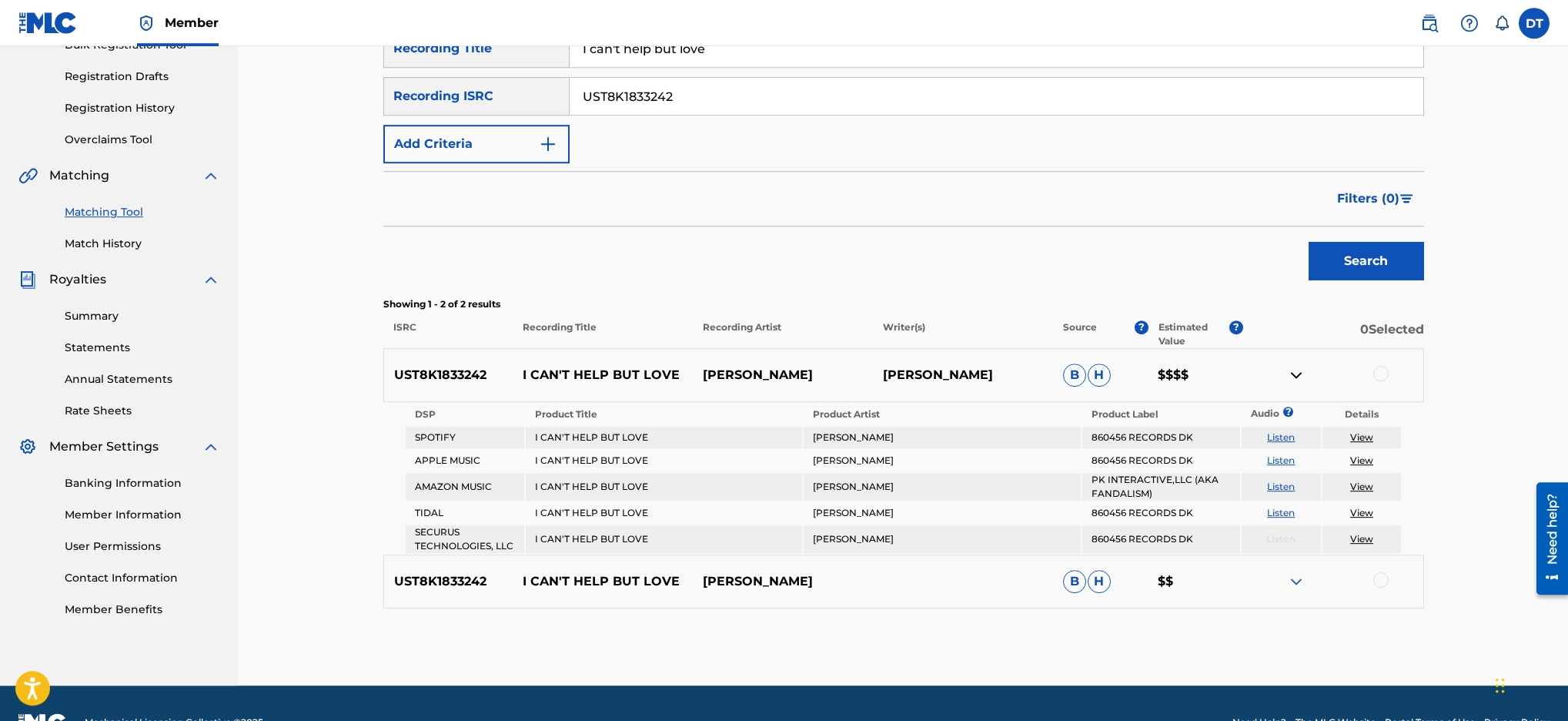
scroll to position [284, 0]
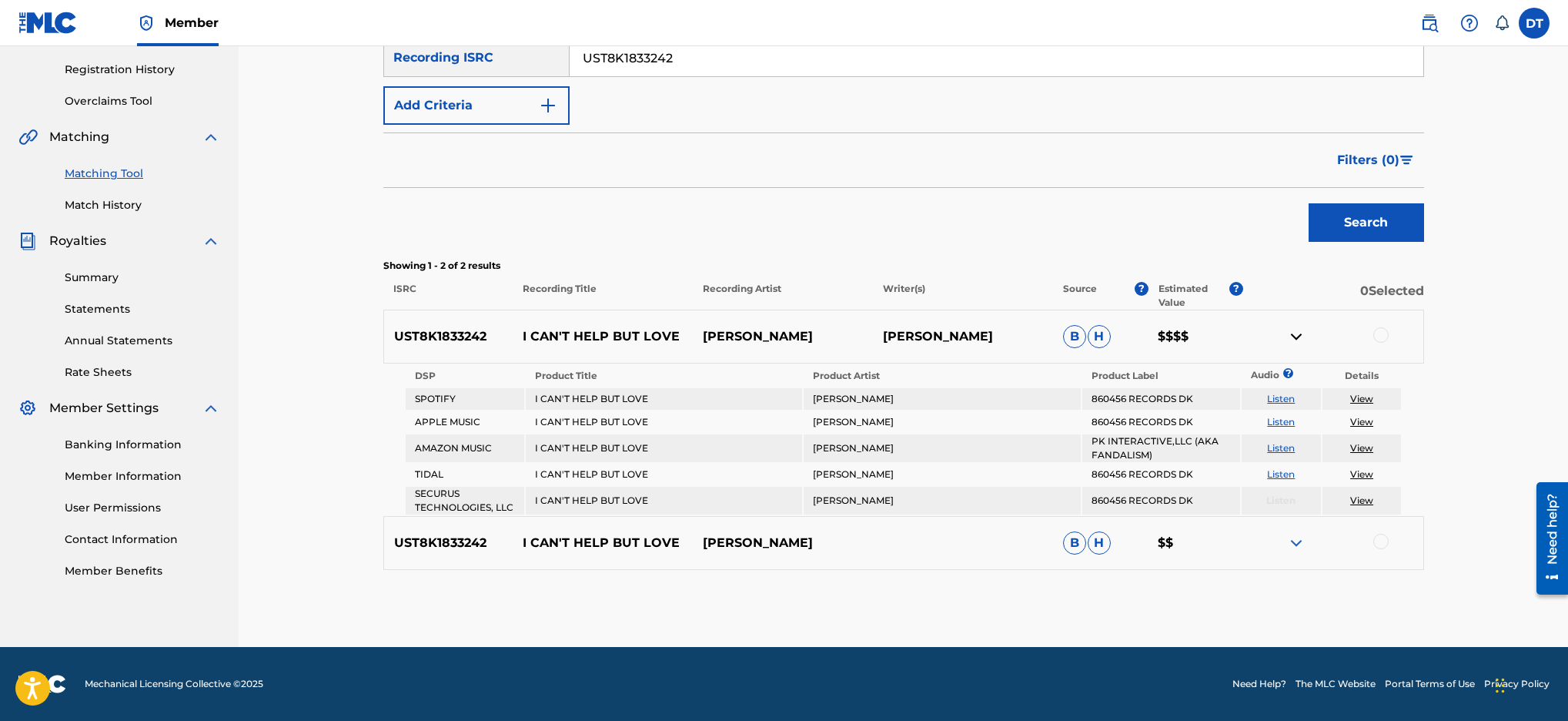
click at [1299, 543] on img at bounding box center [1296, 543] width 19 height 19
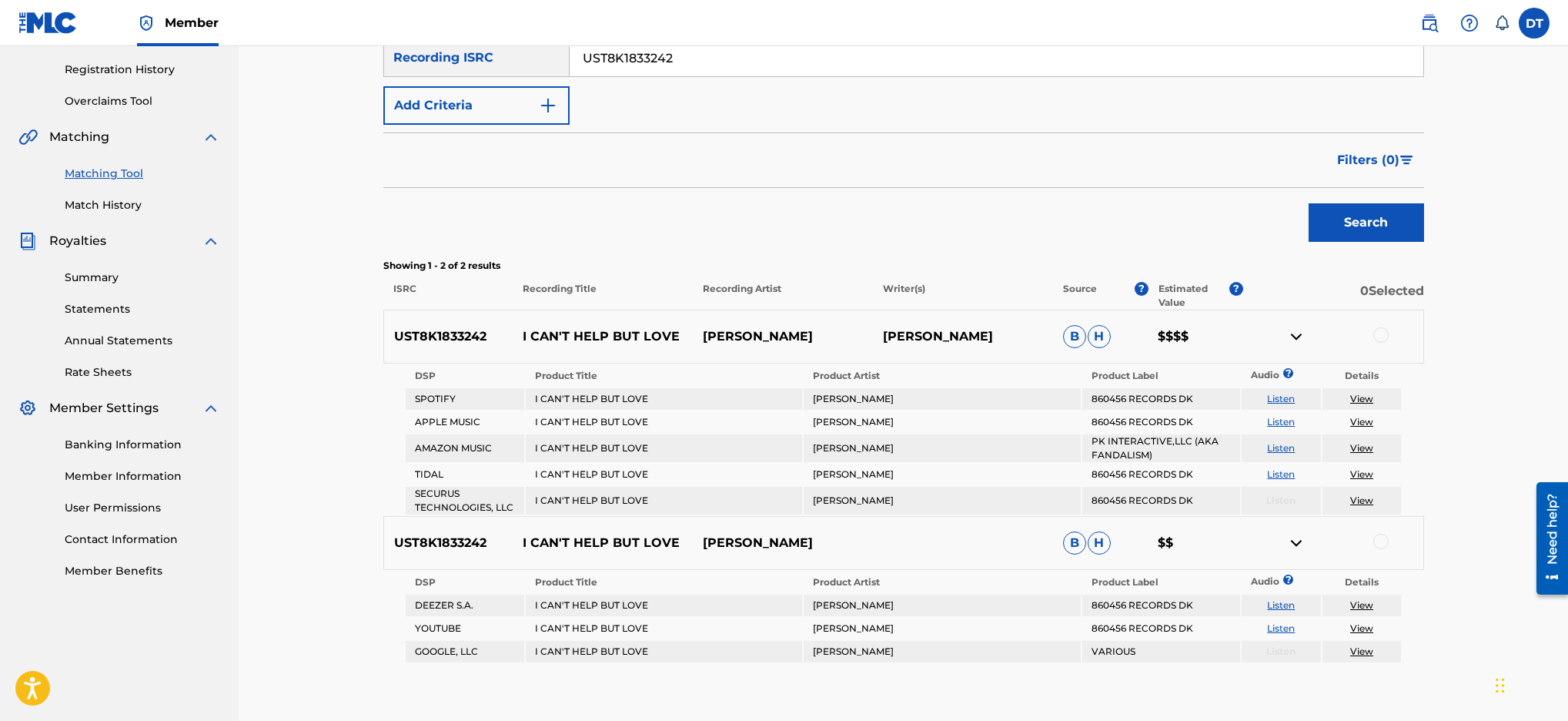
scroll to position [377, 0]
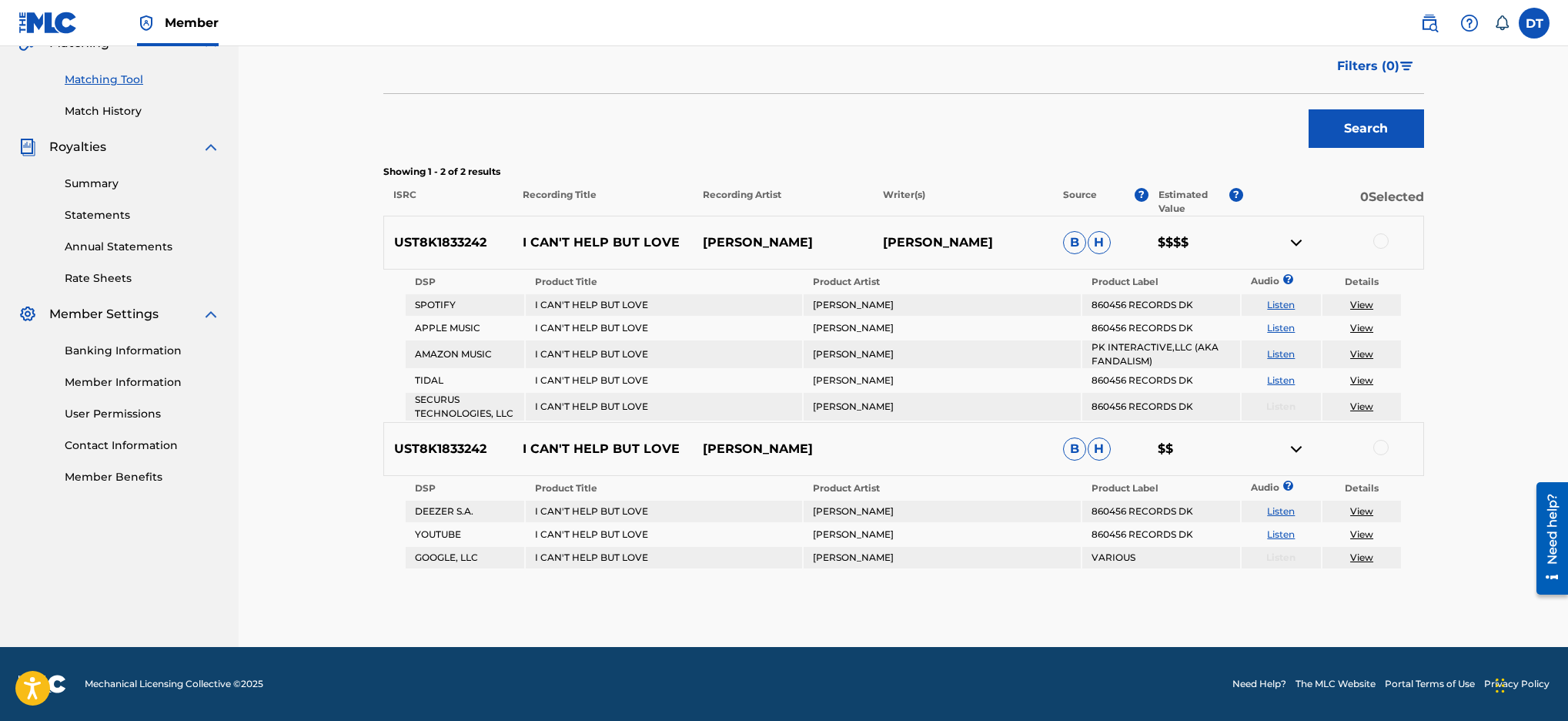
click at [1369, 304] on link "View" at bounding box center [1361, 305] width 23 height 12
click at [1364, 533] on link "View" at bounding box center [1361, 535] width 23 height 12
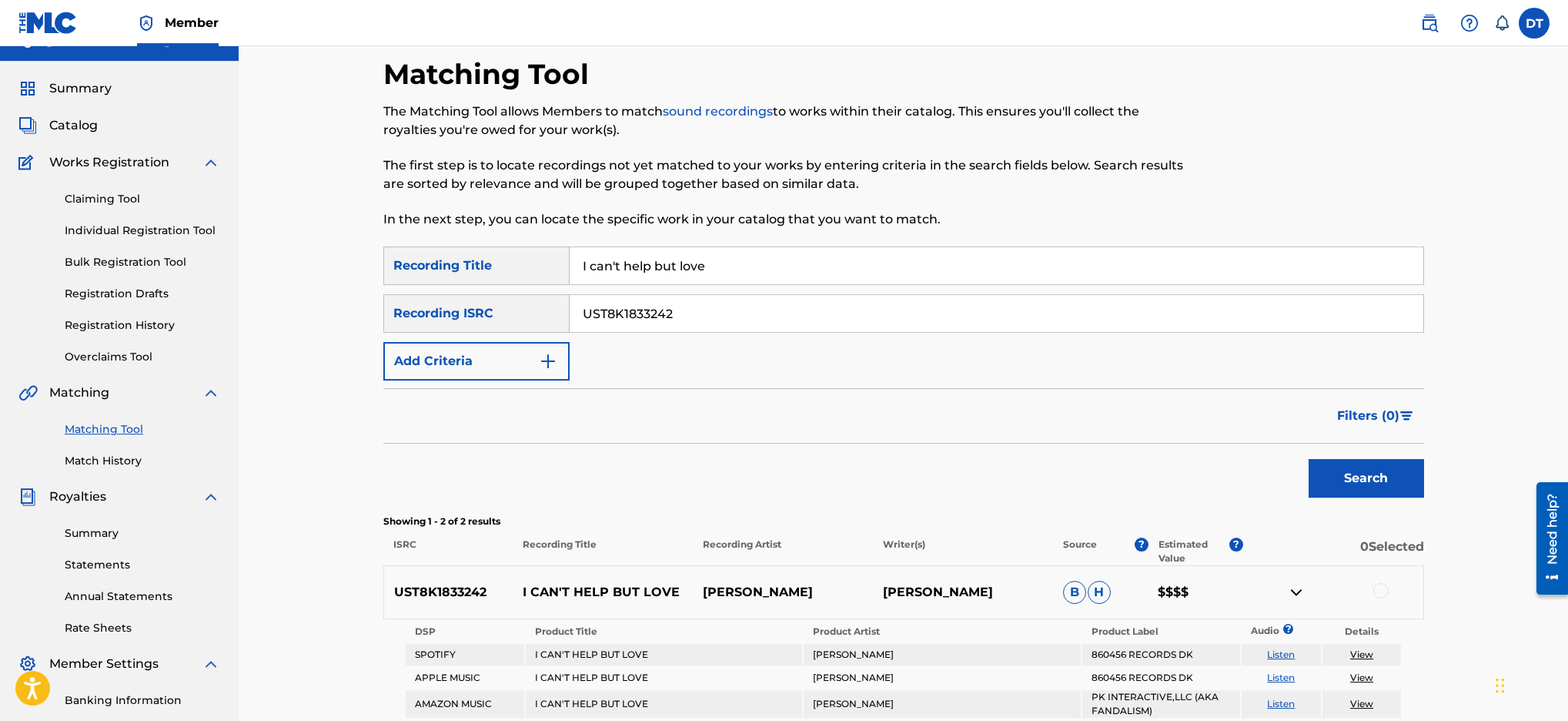
scroll to position [0, 0]
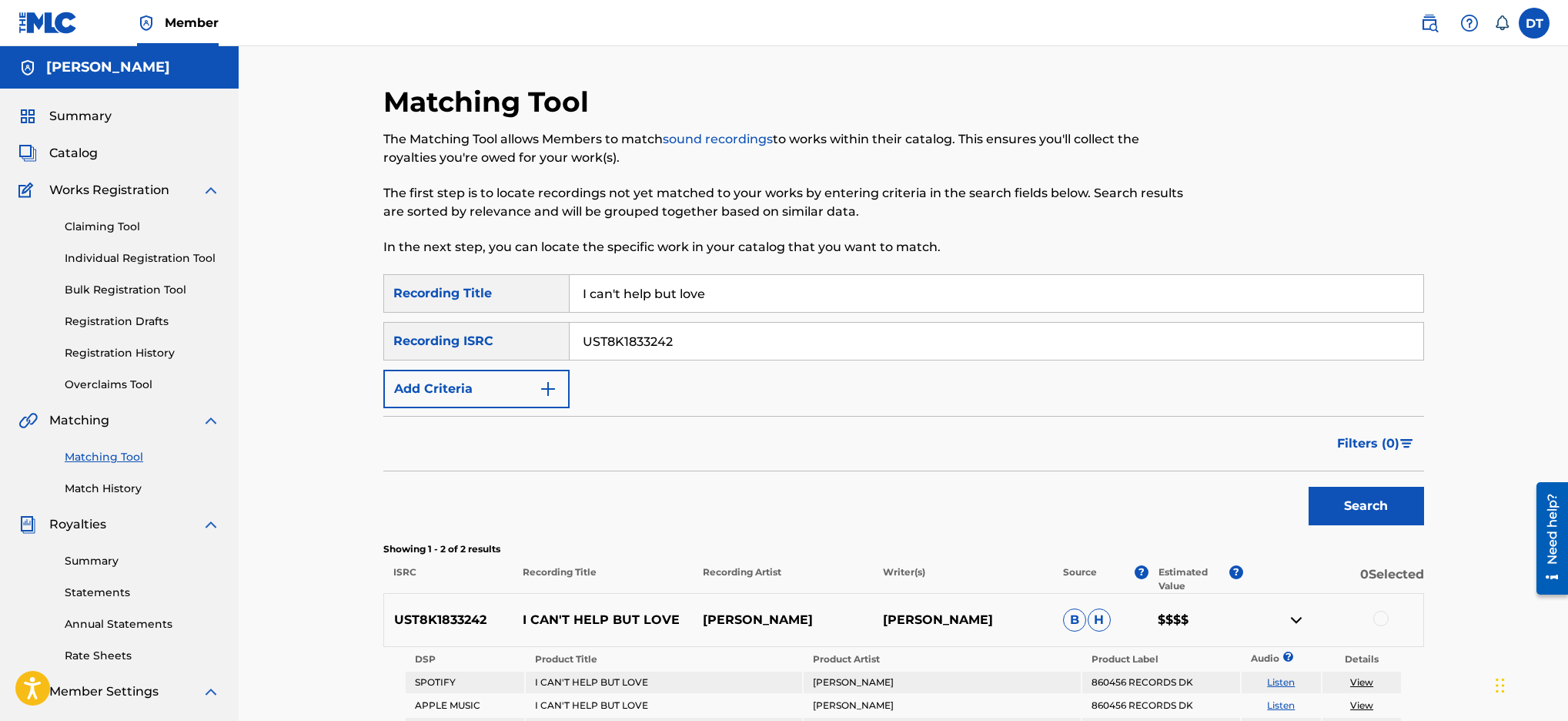
click at [547, 395] on img "Search Form" at bounding box center [548, 389] width 19 height 19
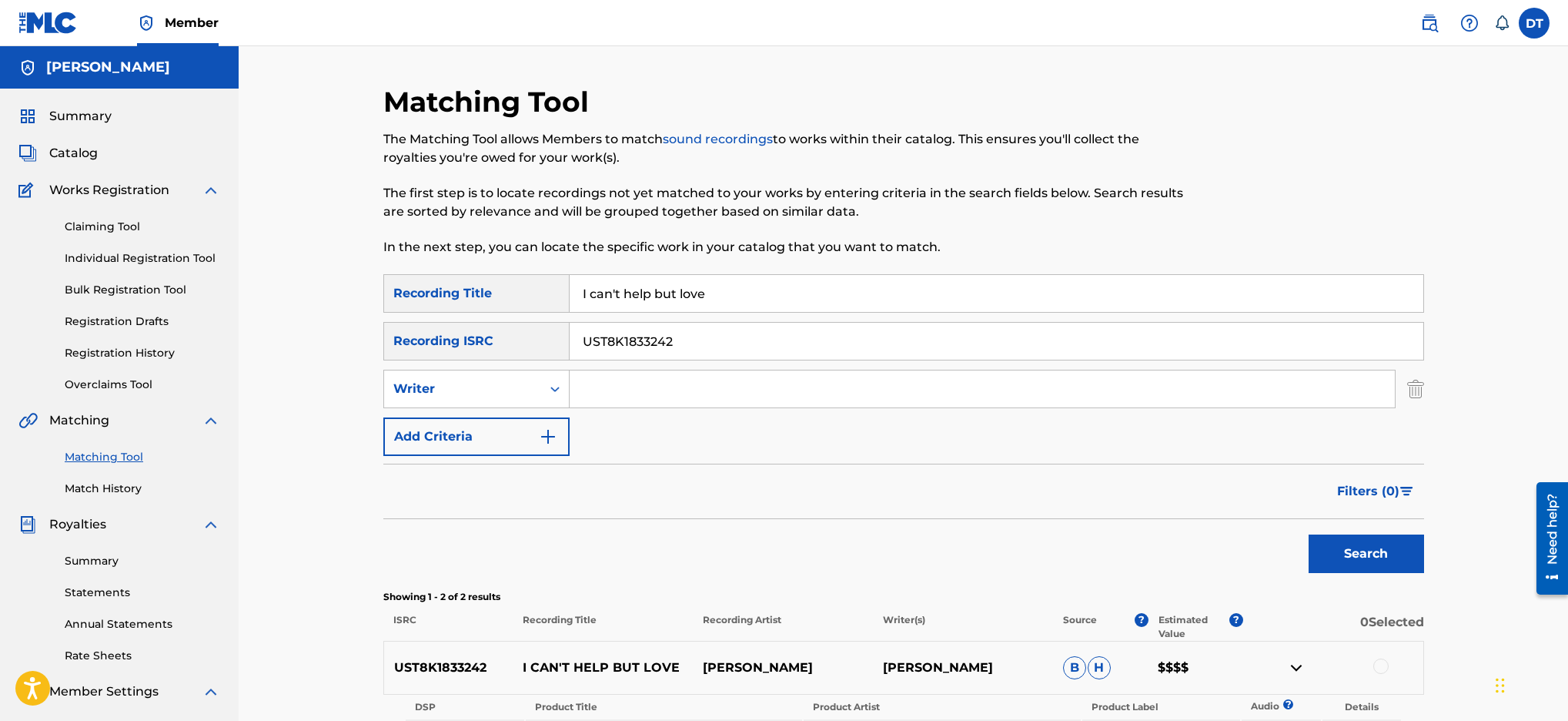
click at [1353, 551] on button "Search" at bounding box center [1366, 554] width 115 height 38
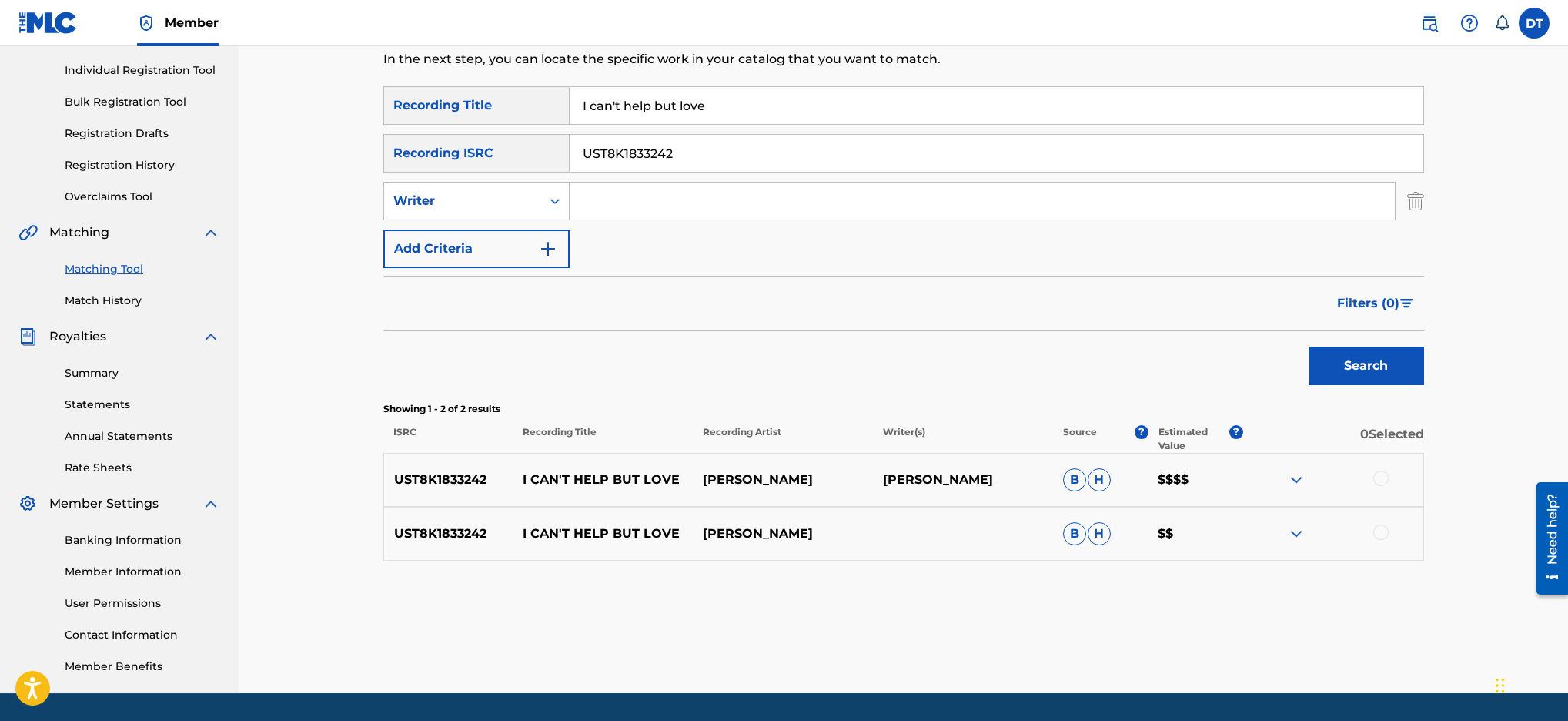
scroll to position [210, 0]
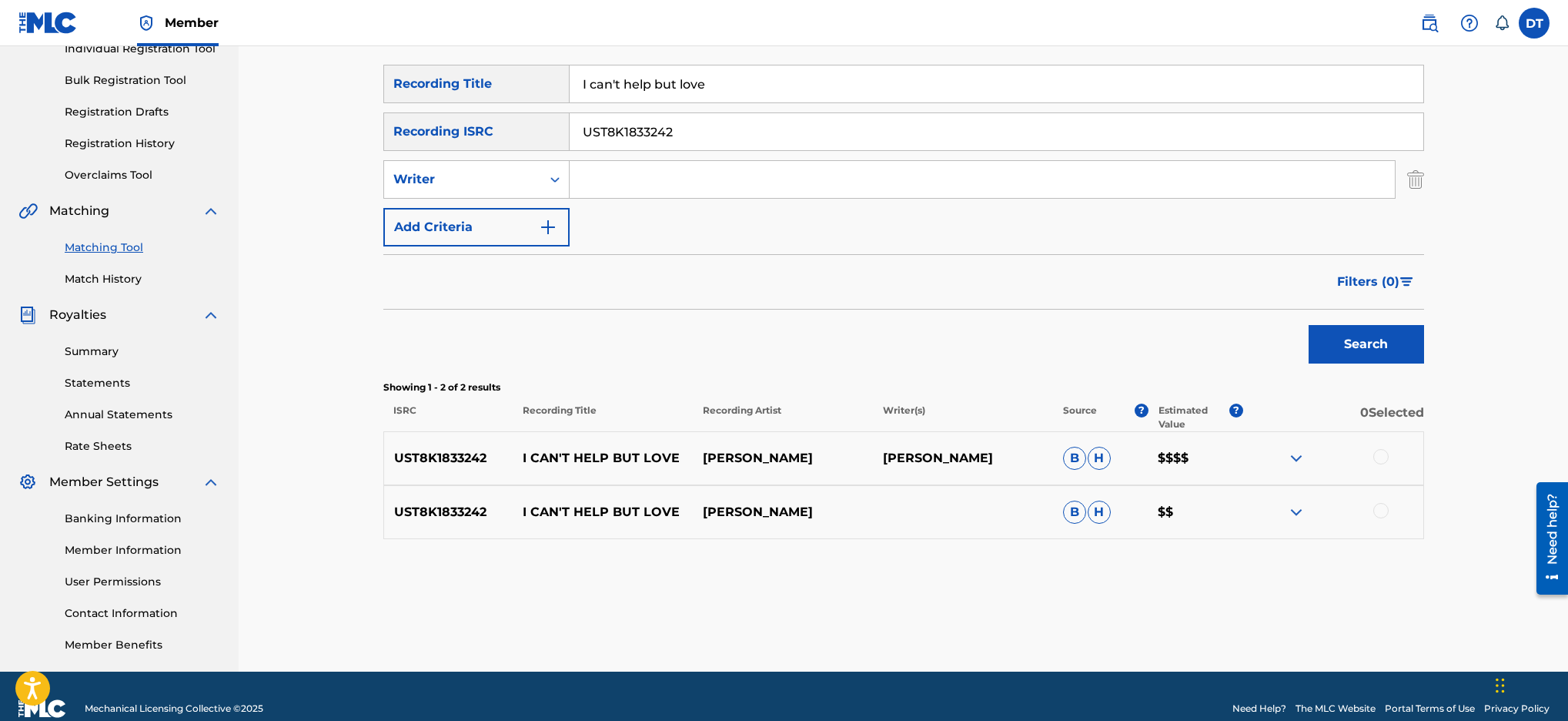
drag, startPoint x: 994, startPoint y: 455, endPoint x: 886, endPoint y: 465, distance: 108.5
click at [881, 463] on p "[PERSON_NAME]" at bounding box center [963, 458] width 180 height 19
copy p "[PERSON_NAME]"
click at [639, 178] on input "Search Form" at bounding box center [982, 179] width 826 height 37
paste input "[PERSON_NAME]"
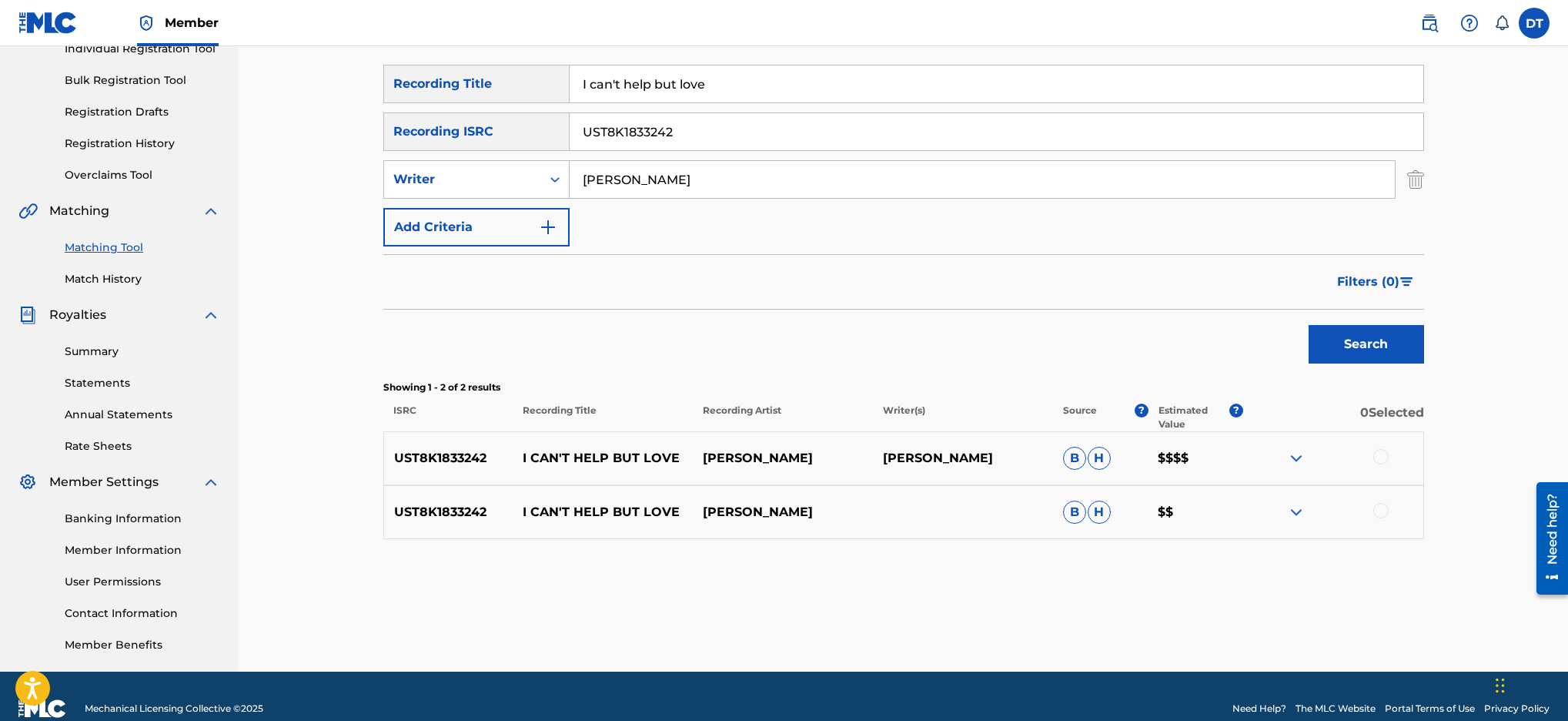
type input "[PERSON_NAME]"
click at [550, 225] on img "Search Form" at bounding box center [548, 227] width 19 height 19
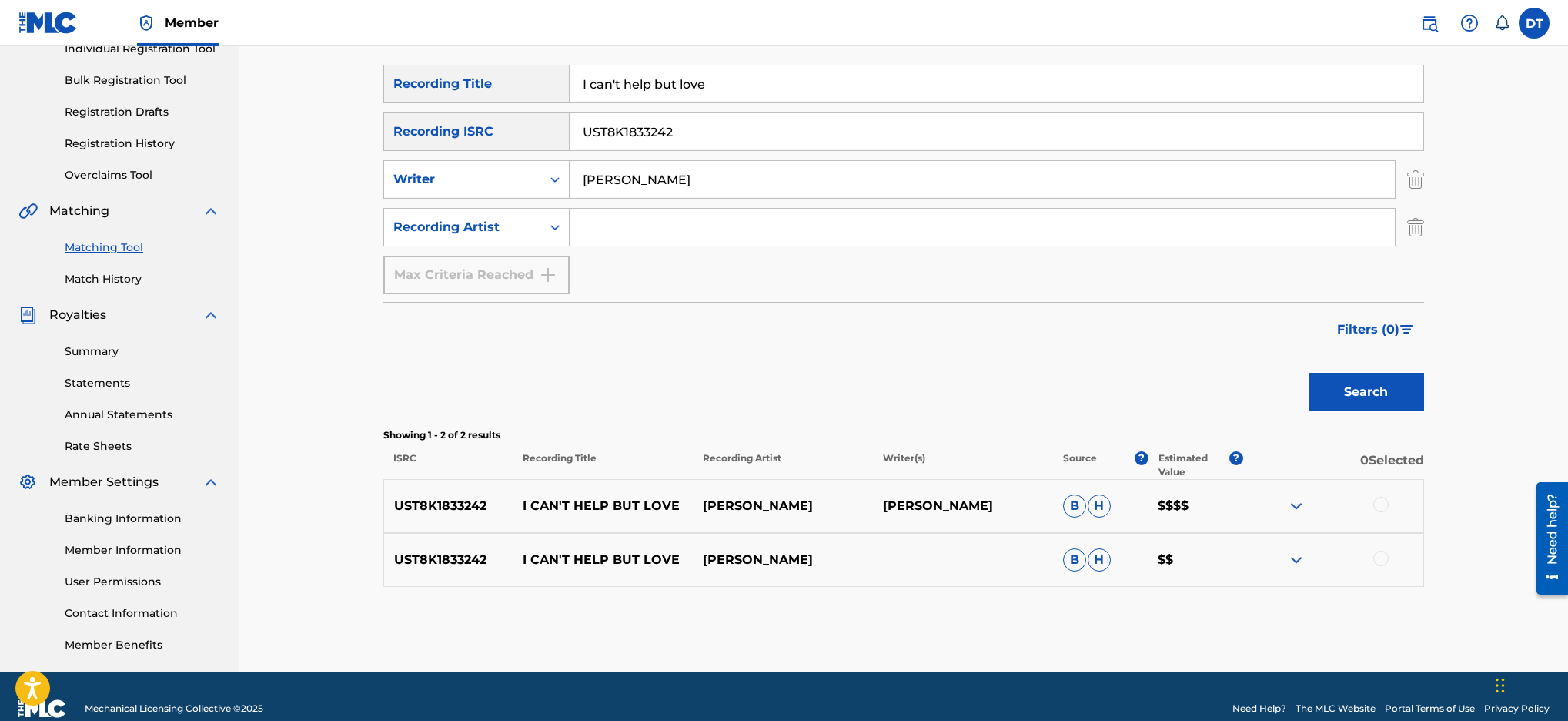
paste input "[PERSON_NAME]"
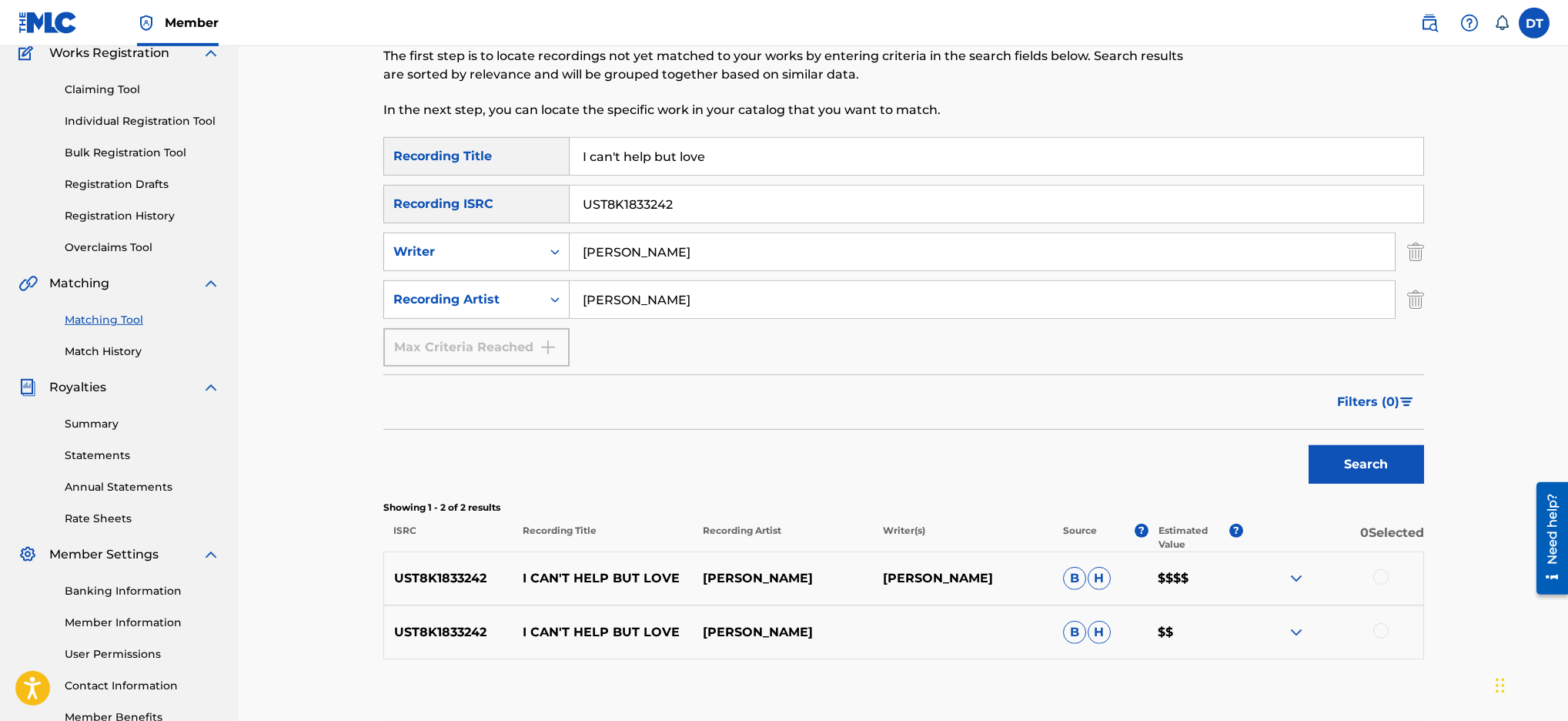
scroll to position [123, 0]
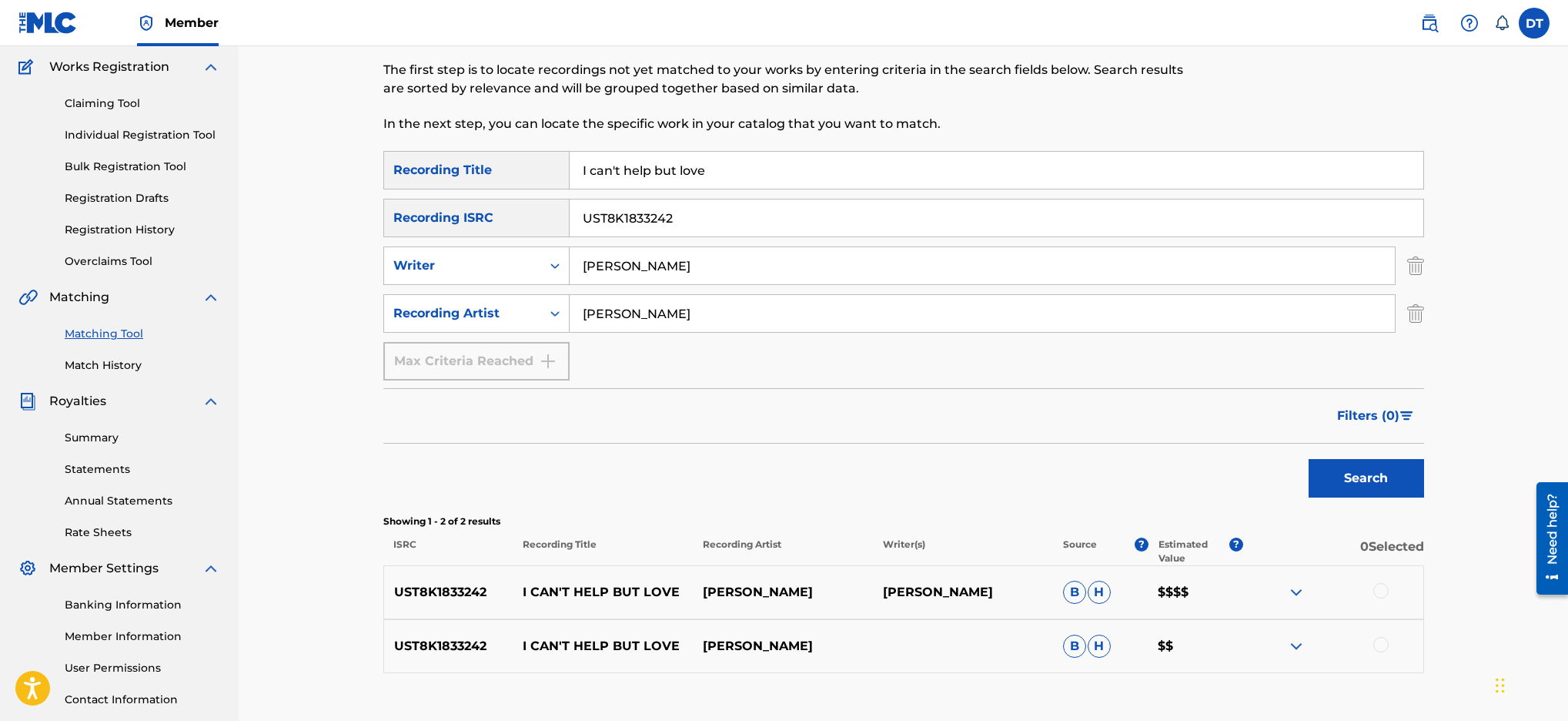
type input "[PERSON_NAME]"
click at [115, 137] on link "Individual Registration Tool" at bounding box center [143, 135] width 156 height 16
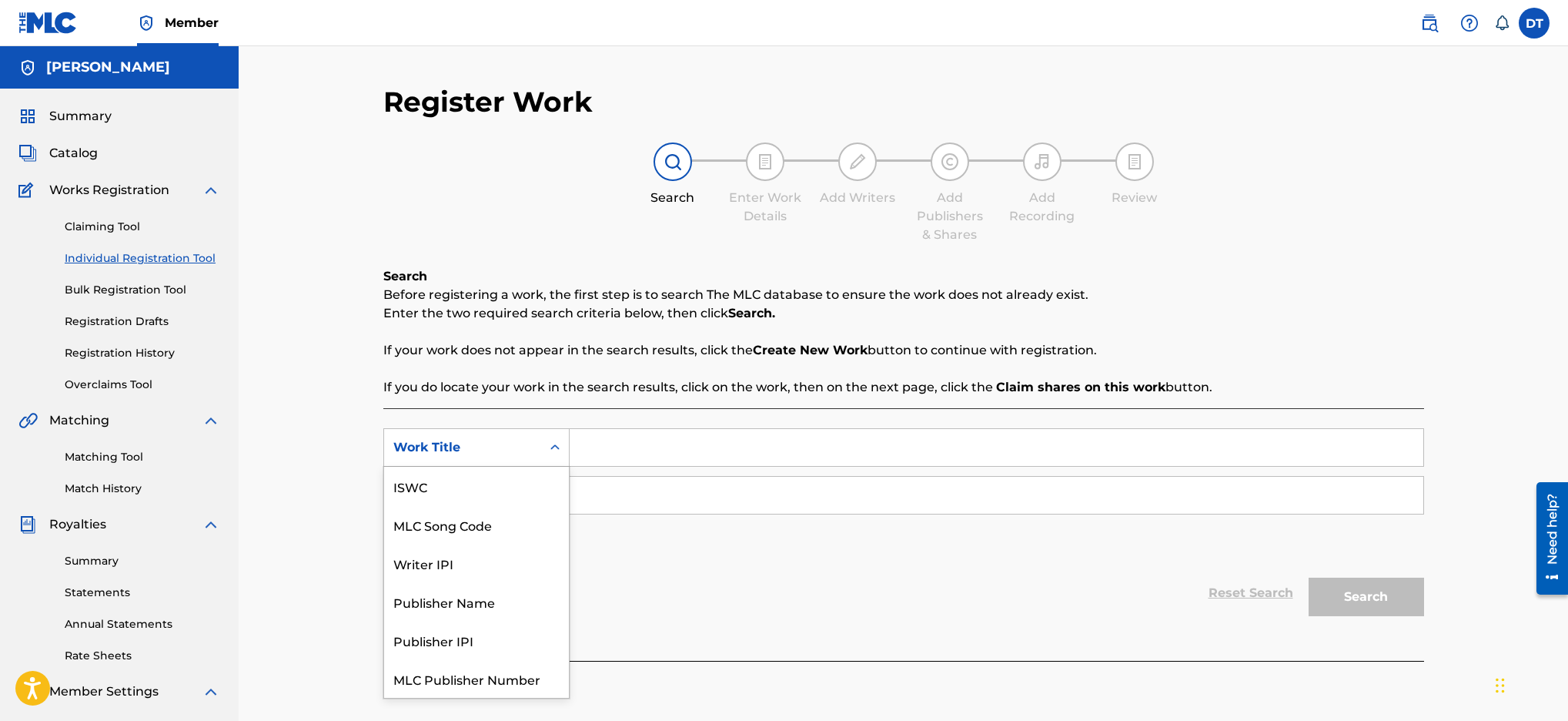
click at [557, 450] on icon "Search Form" at bounding box center [555, 448] width 16 height 16
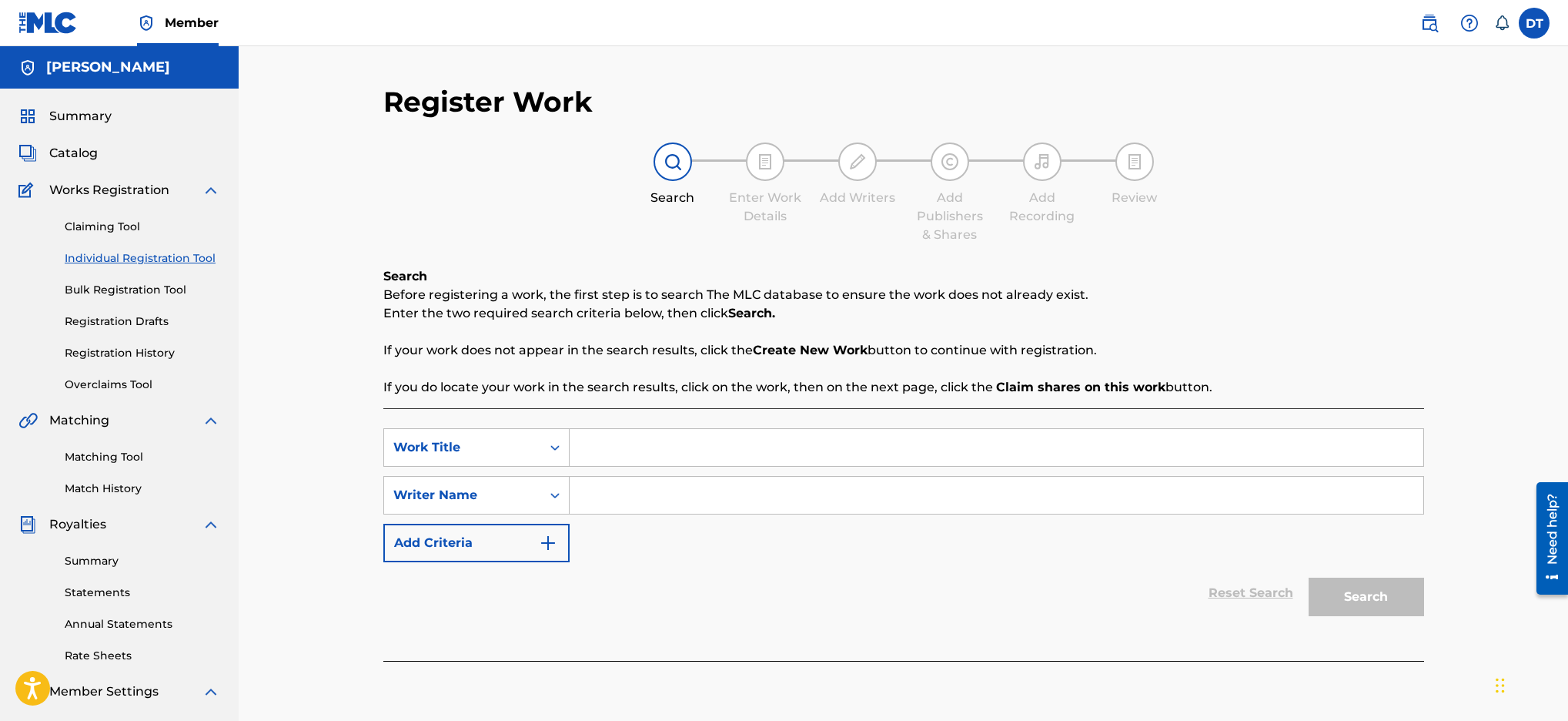
click at [695, 575] on div "Reset Search Search" at bounding box center [905, 593] width 1041 height 62
click at [65, 23] on img at bounding box center [48, 23] width 59 height 23
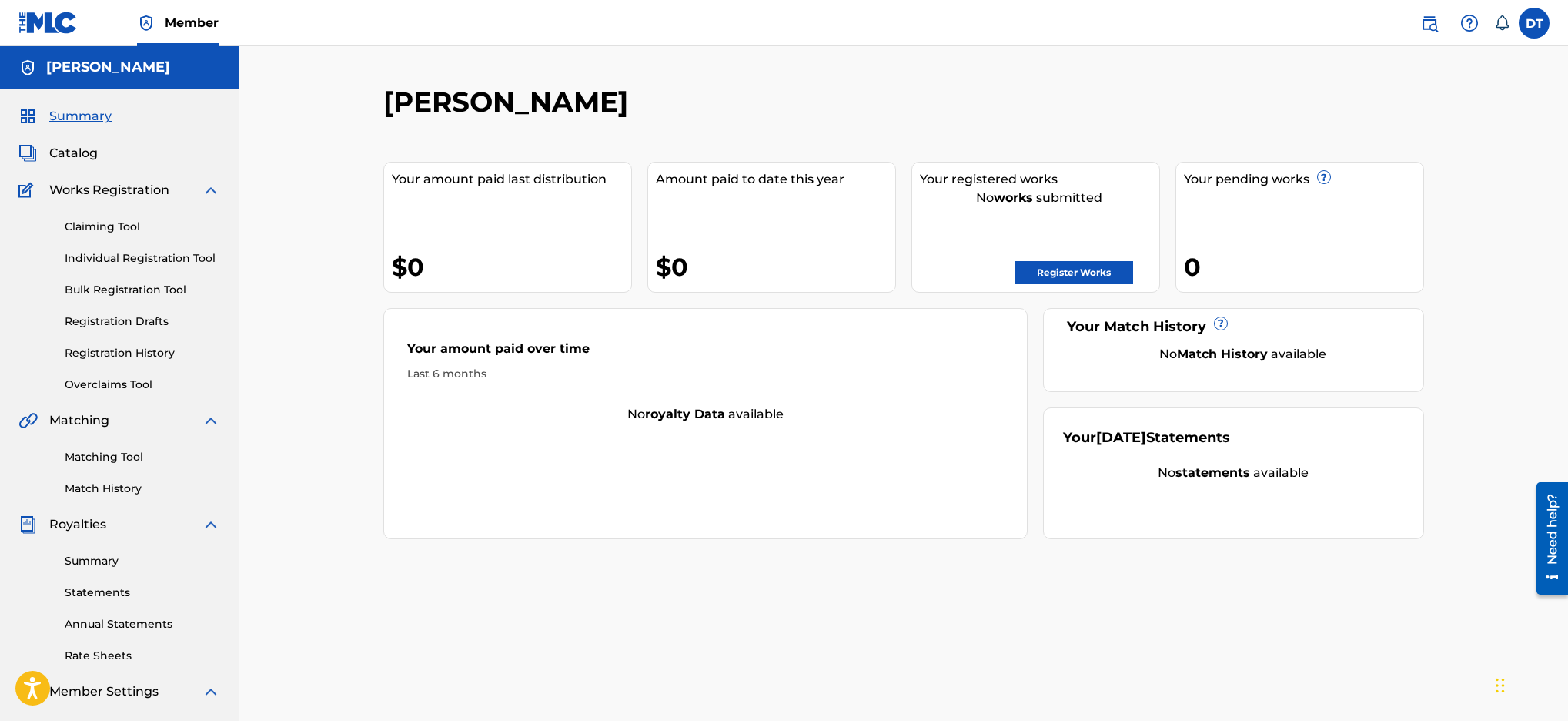
click at [74, 149] on span "Catalog" at bounding box center [73, 153] width 48 height 19
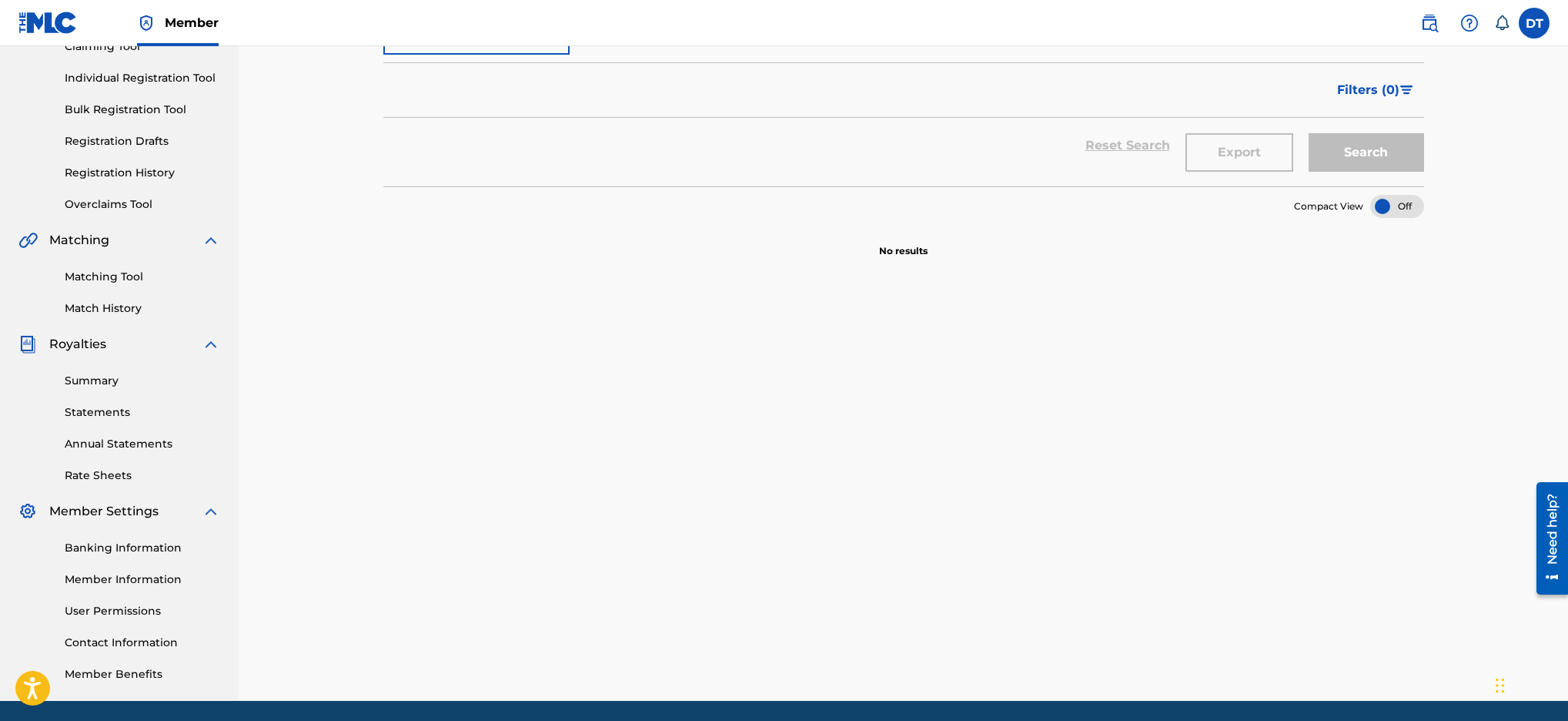
scroll to position [234, 0]
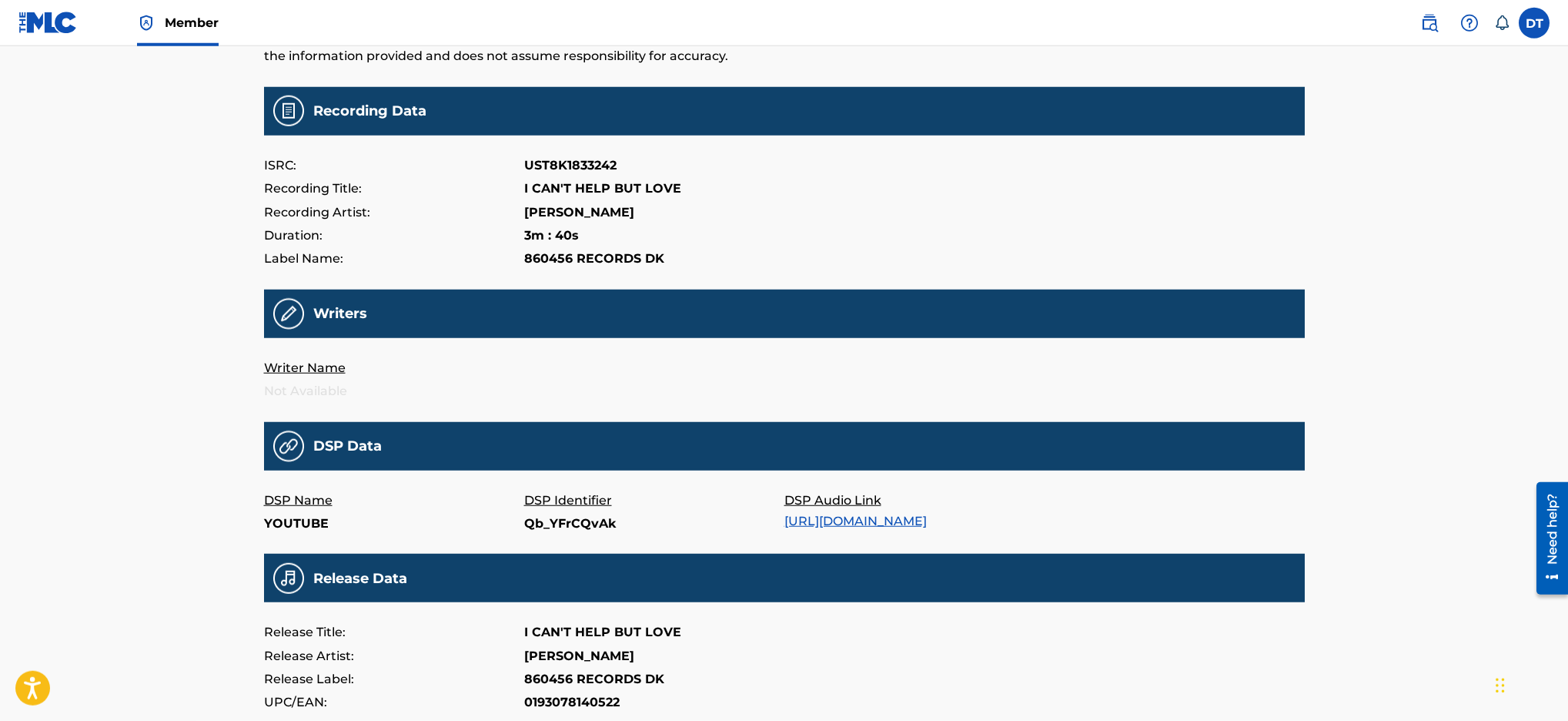
scroll to position [123, 0]
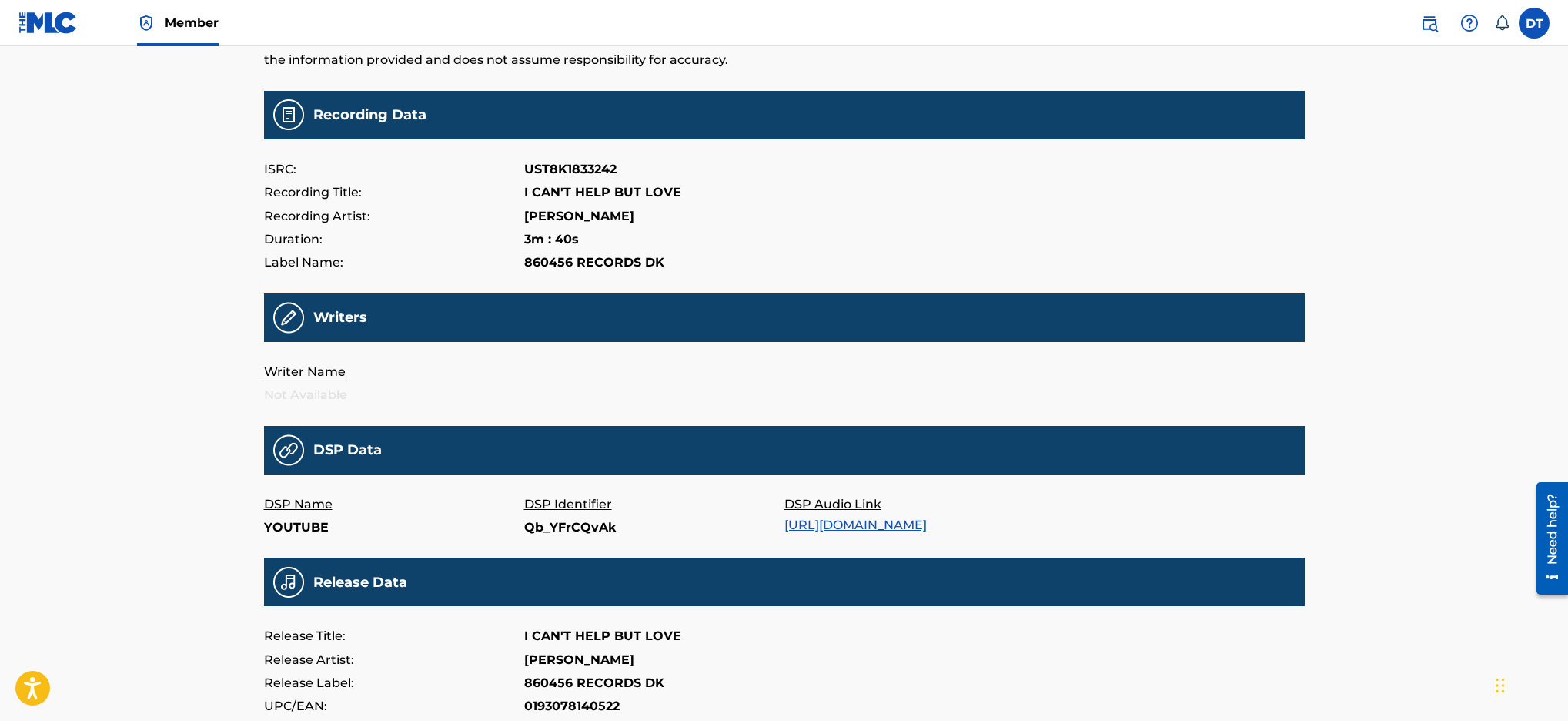
drag, startPoint x: 617, startPoint y: 165, endPoint x: 610, endPoint y: 168, distance: 7.6
click at [613, 167] on div "ISRC: UST8K1833242" at bounding box center [784, 168] width 1041 height 23
drag, startPoint x: 610, startPoint y: 168, endPoint x: 574, endPoint y: 170, distance: 36.1
click at [578, 169] on p "UST8K1833242" at bounding box center [571, 168] width 93 height 23
drag, startPoint x: 574, startPoint y: 170, endPoint x: 563, endPoint y: 171, distance: 11.0
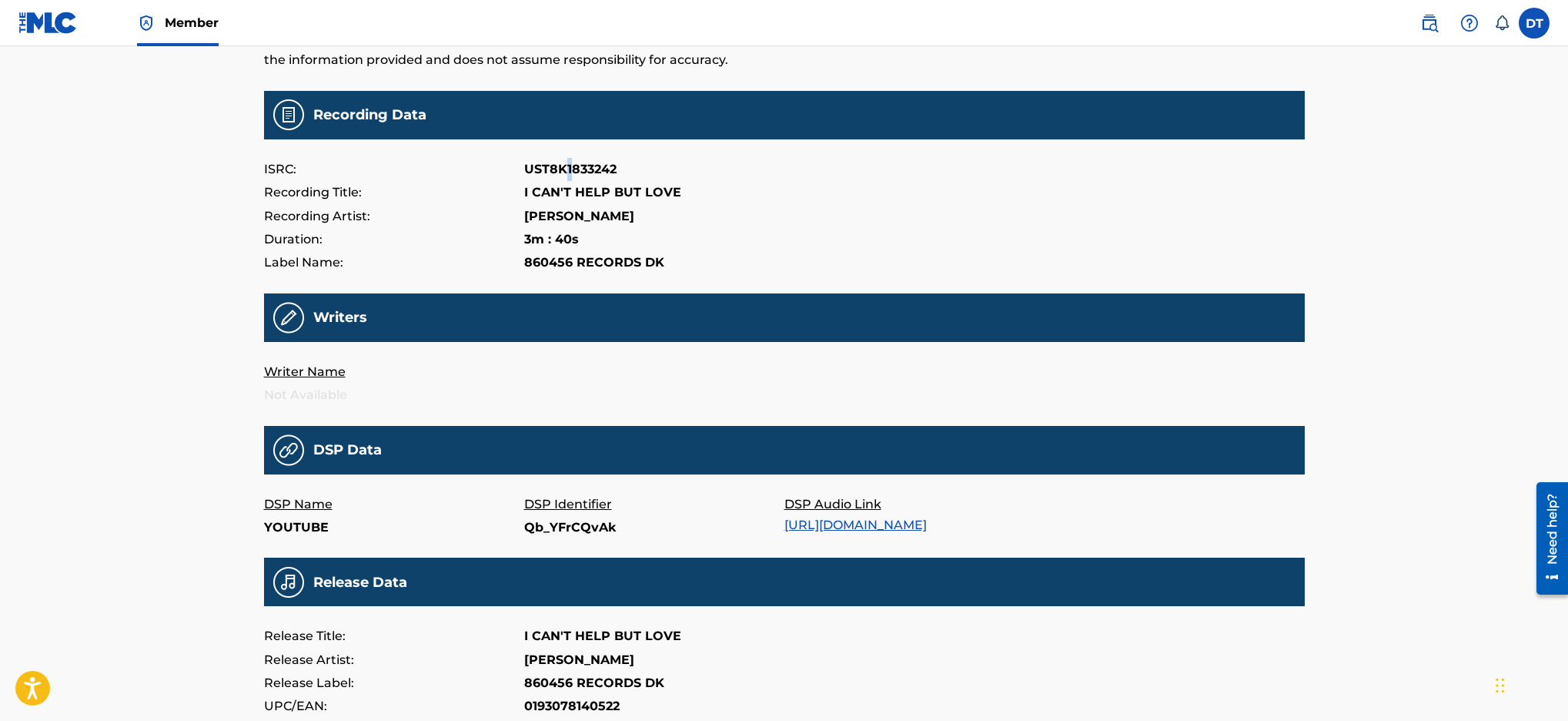
click at [565, 171] on p "UST8K1833242" at bounding box center [571, 168] width 93 height 23
click at [561, 171] on p "UST8K1833242" at bounding box center [571, 168] width 93 height 23
drag, startPoint x: 619, startPoint y: 167, endPoint x: 522, endPoint y: 172, distance: 97.1
click at [522, 172] on div "ISRC: UST8K1833242" at bounding box center [784, 168] width 1041 height 23
copy div "UST8K1833242"
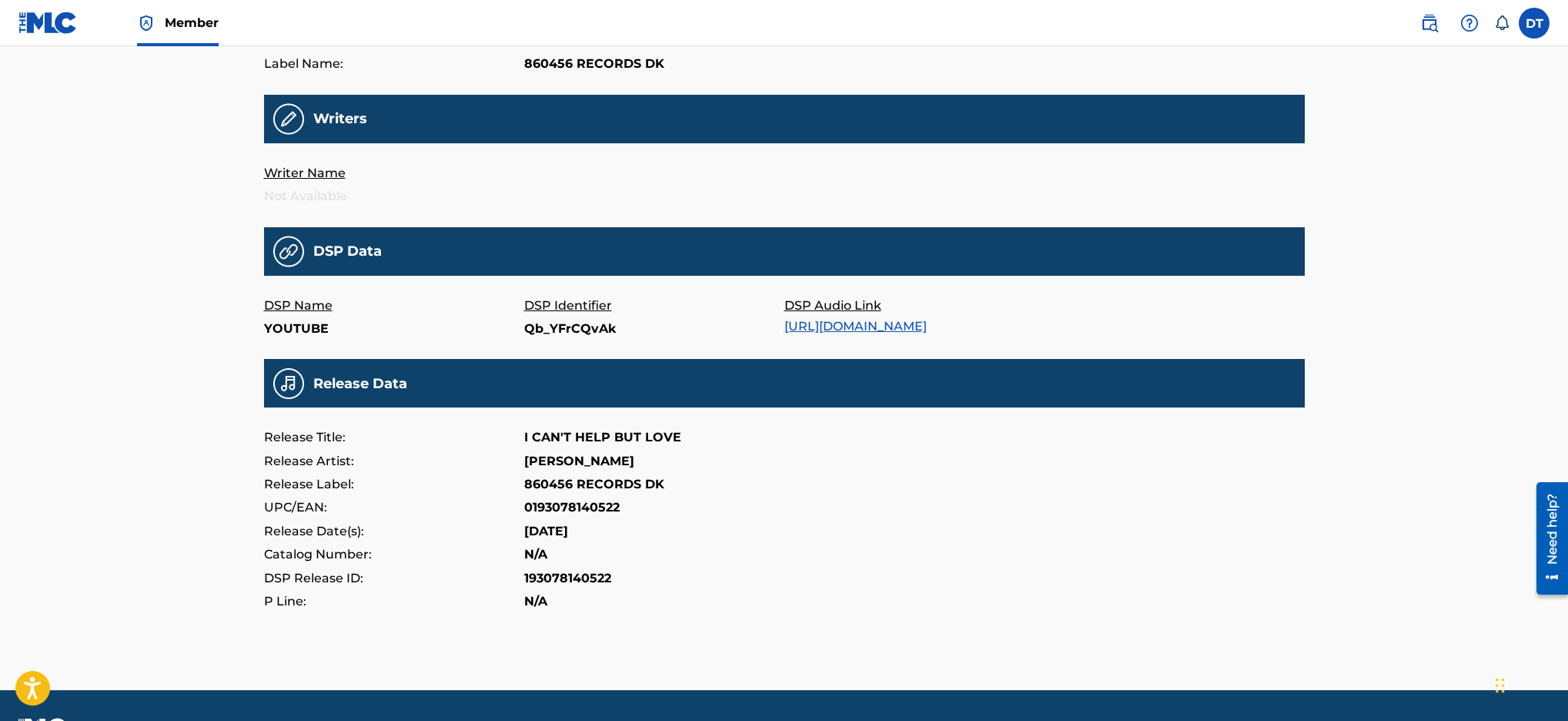
scroll to position [305, 0]
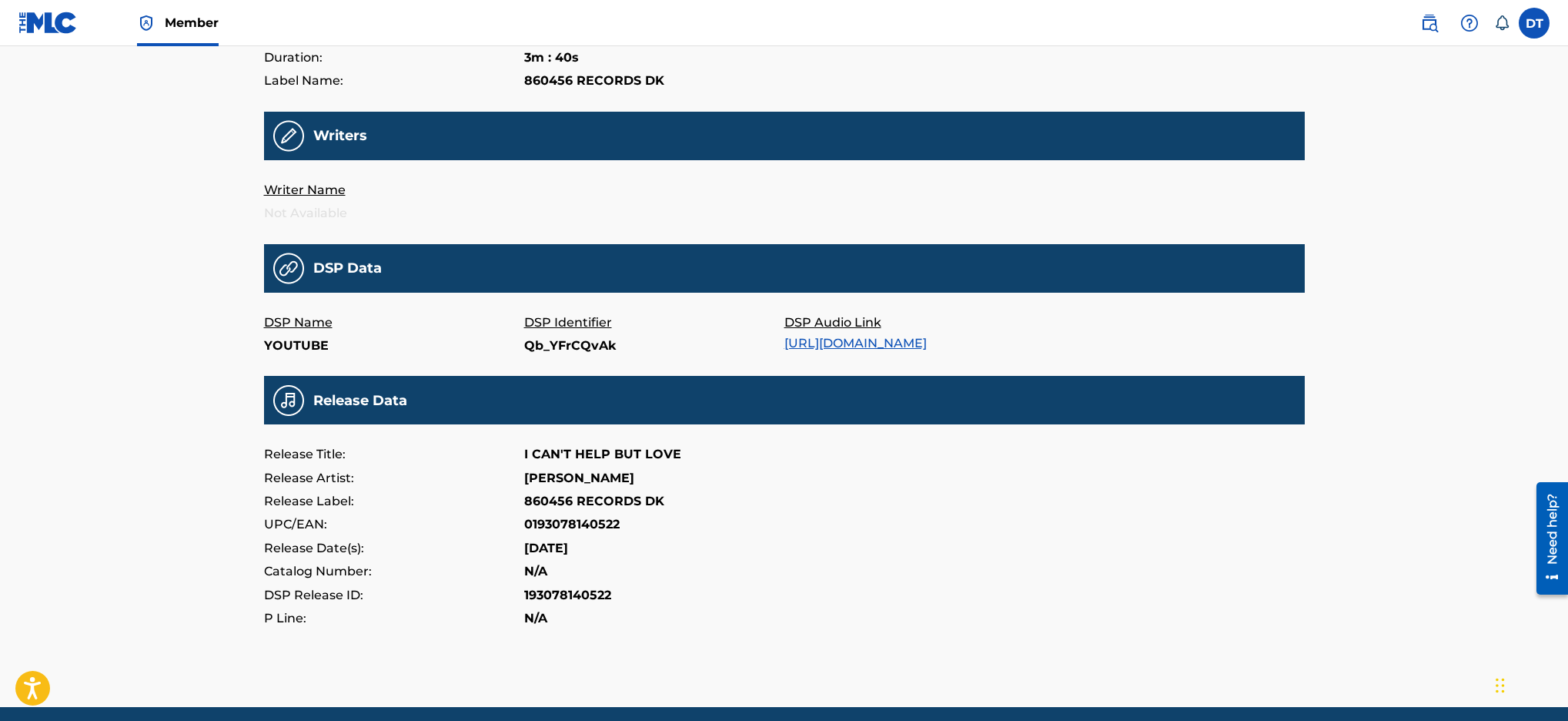
click at [306, 207] on p "Not Available" at bounding box center [394, 213] width 260 height 23
click at [306, 214] on p "Not Available" at bounding box center [394, 213] width 260 height 23
click at [310, 210] on p "Not Available" at bounding box center [394, 213] width 260 height 23
click at [306, 189] on p "Writer Name" at bounding box center [394, 189] width 260 height 23
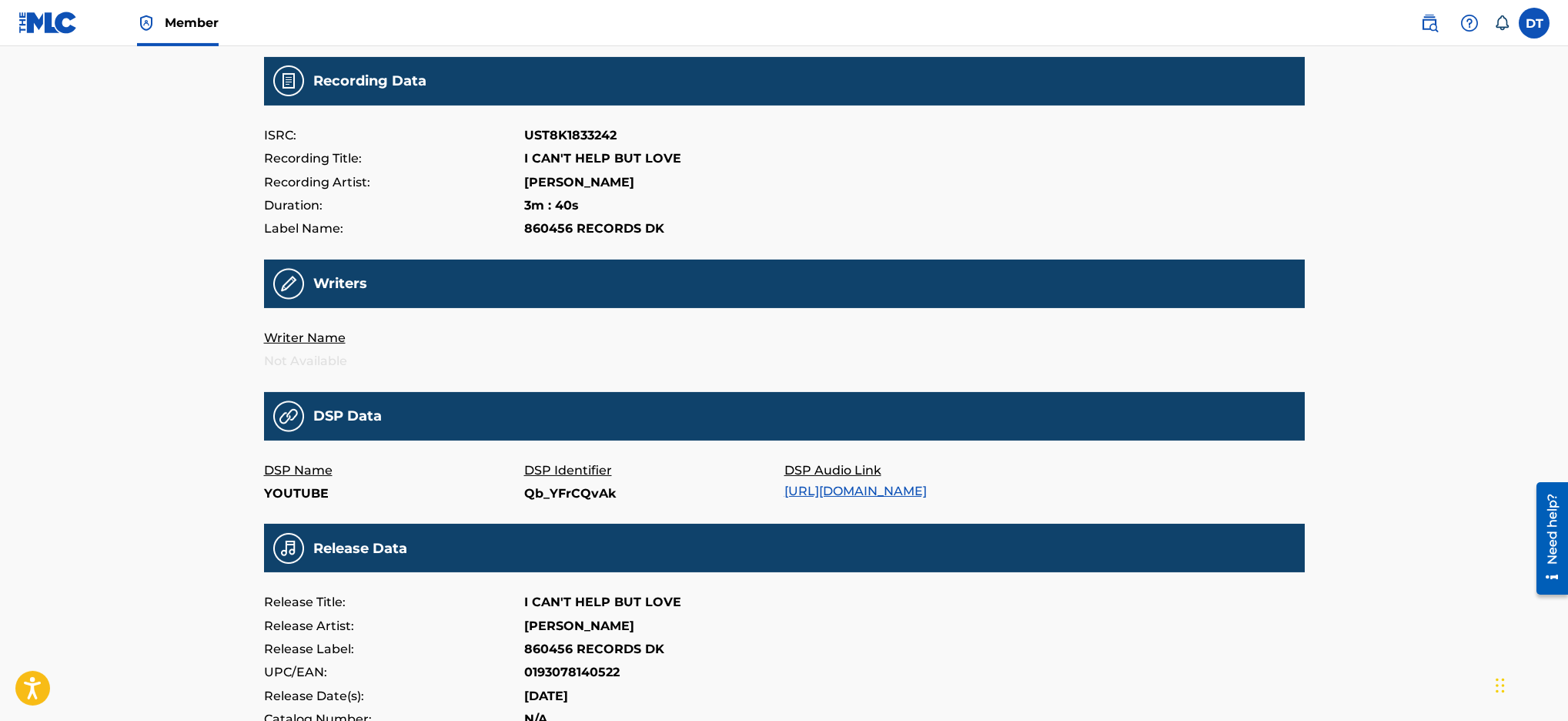
scroll to position [58, 0]
